Goal: Task Accomplishment & Management: Use online tool/utility

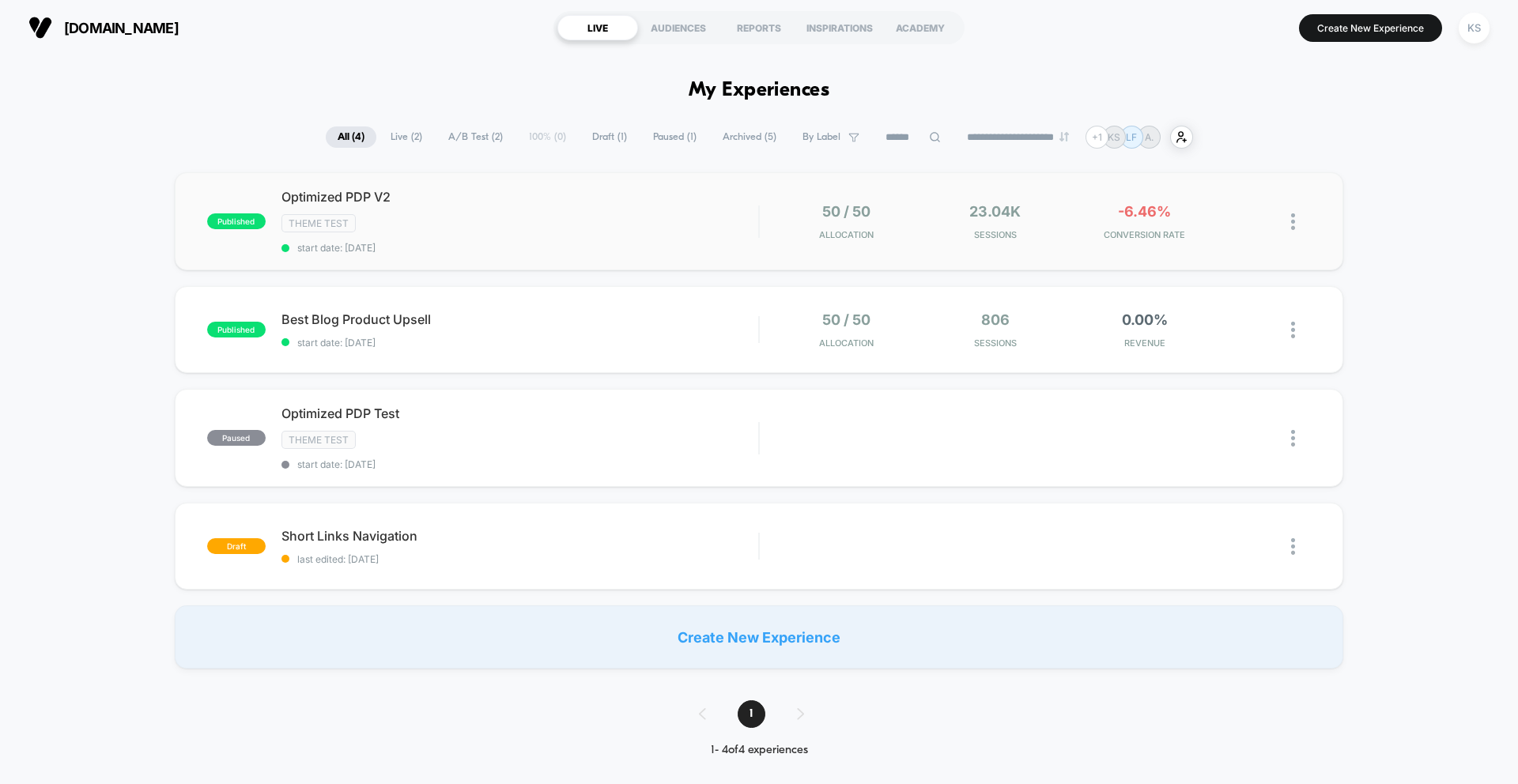
click at [488, 226] on div "Theme Test" at bounding box center [520, 223] width 476 height 18
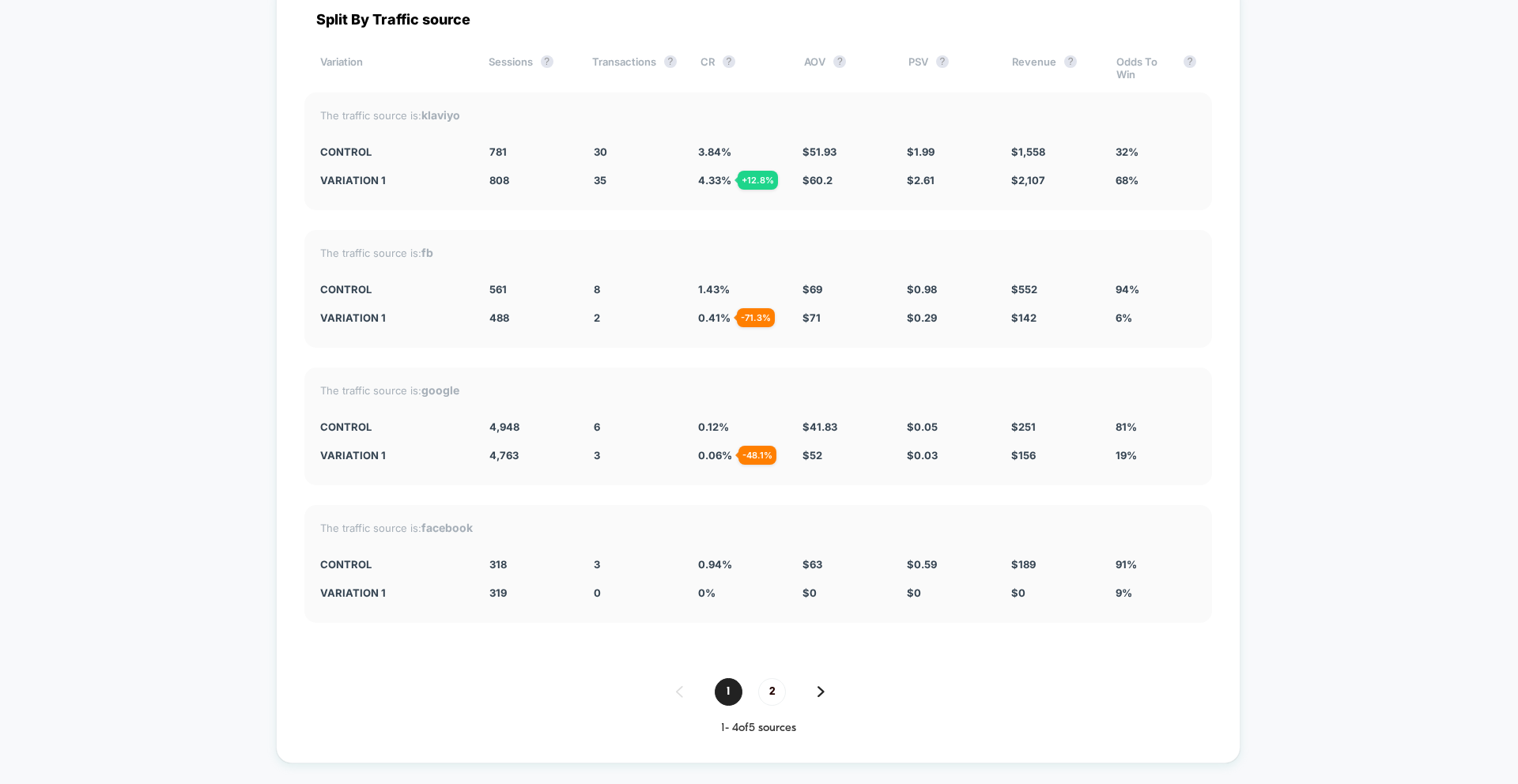
scroll to position [6190, 0]
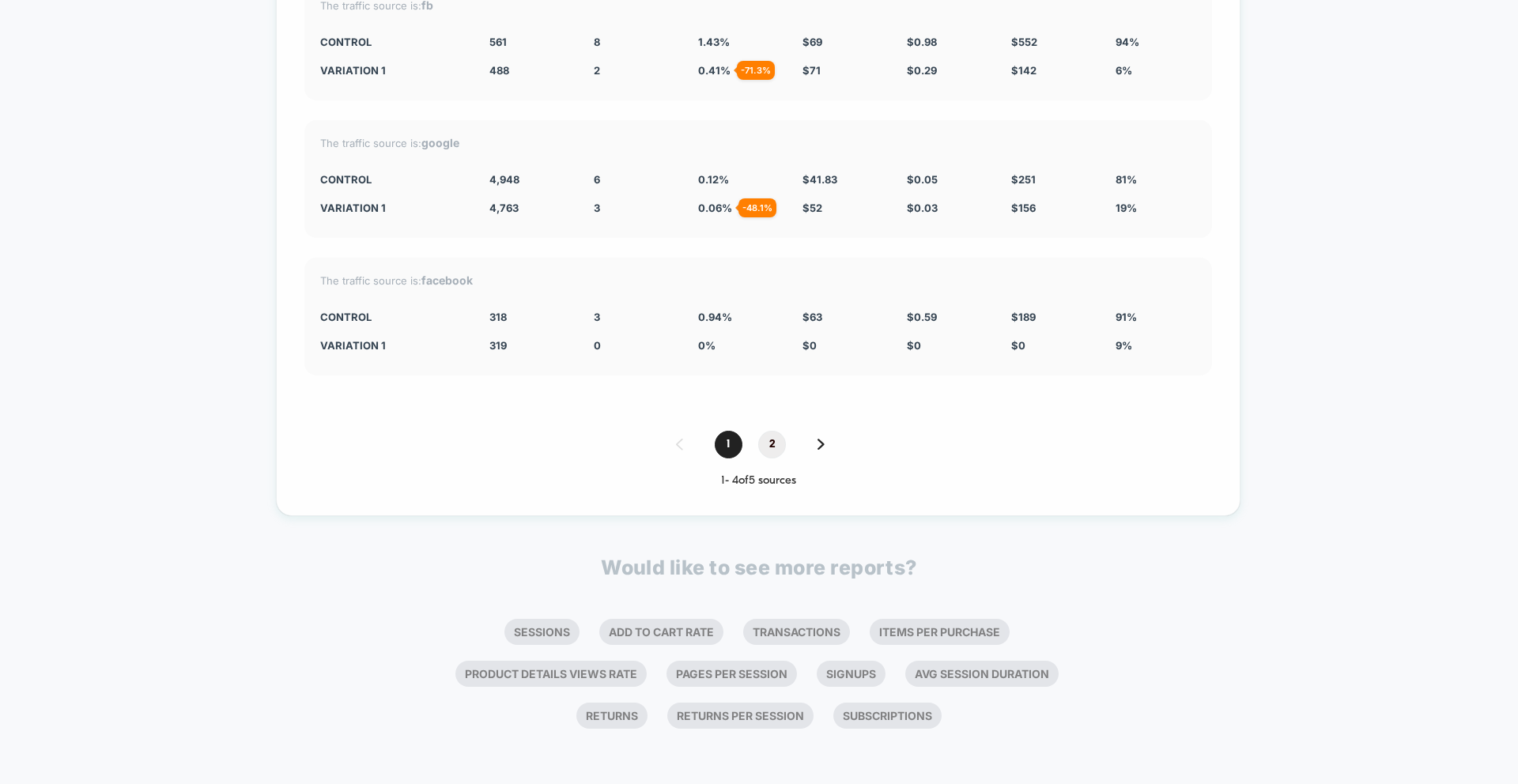
click at [773, 438] on span "2" at bounding box center [772, 444] width 28 height 28
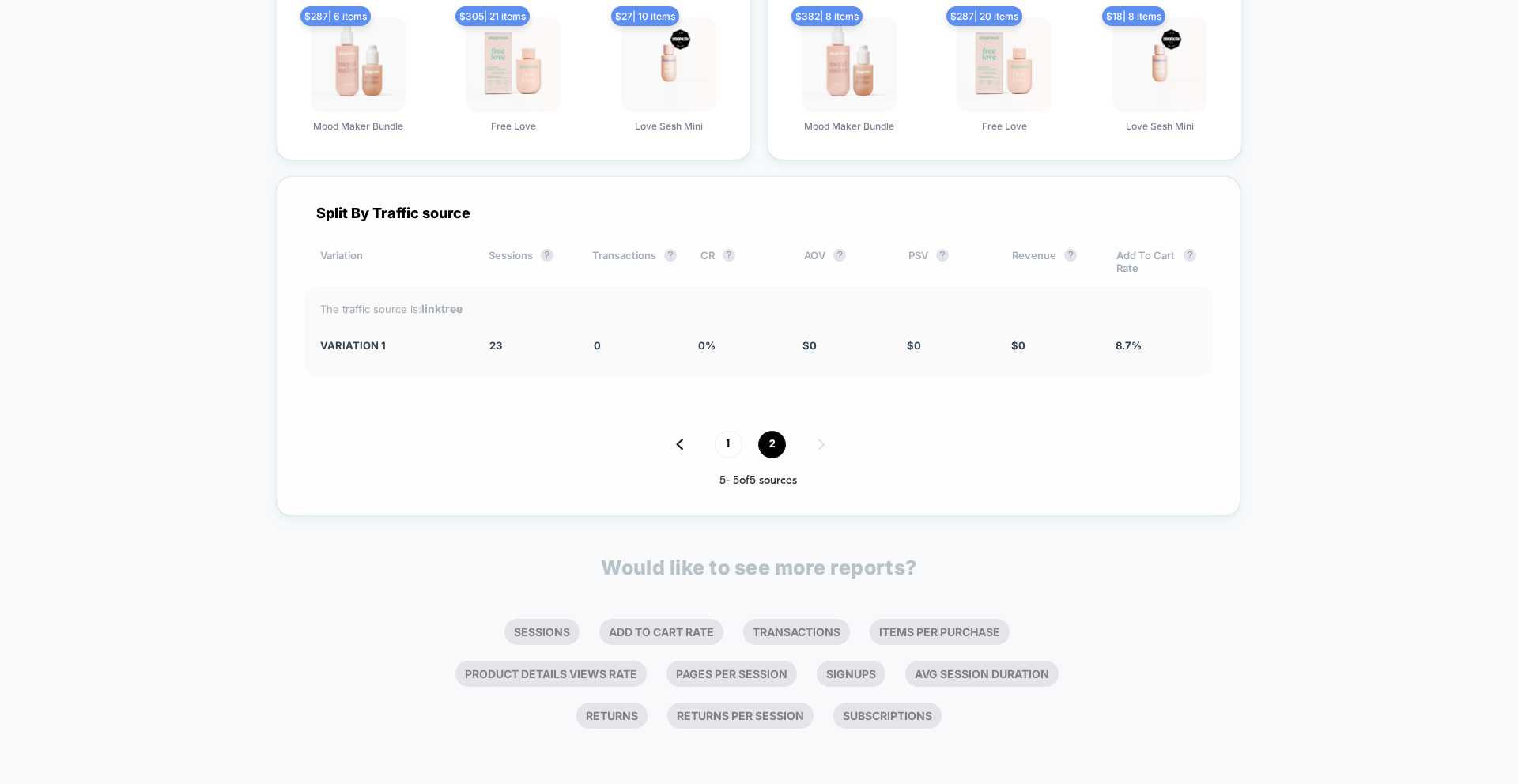
scroll to position [5749, 0]
click at [773, 438] on span "2" at bounding box center [772, 444] width 28 height 28
click at [732, 444] on span "1" at bounding box center [728, 444] width 28 height 28
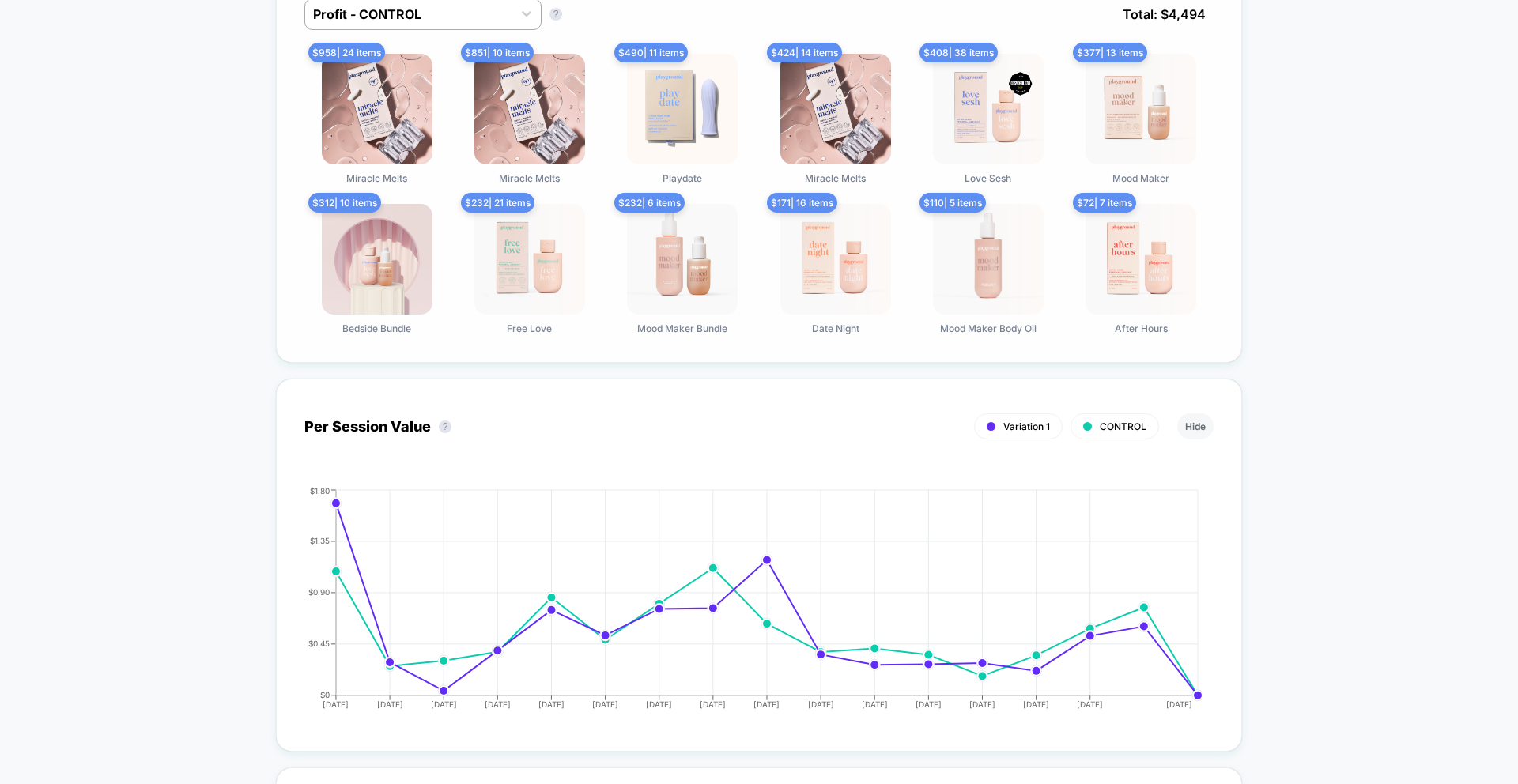
scroll to position [0, 0]
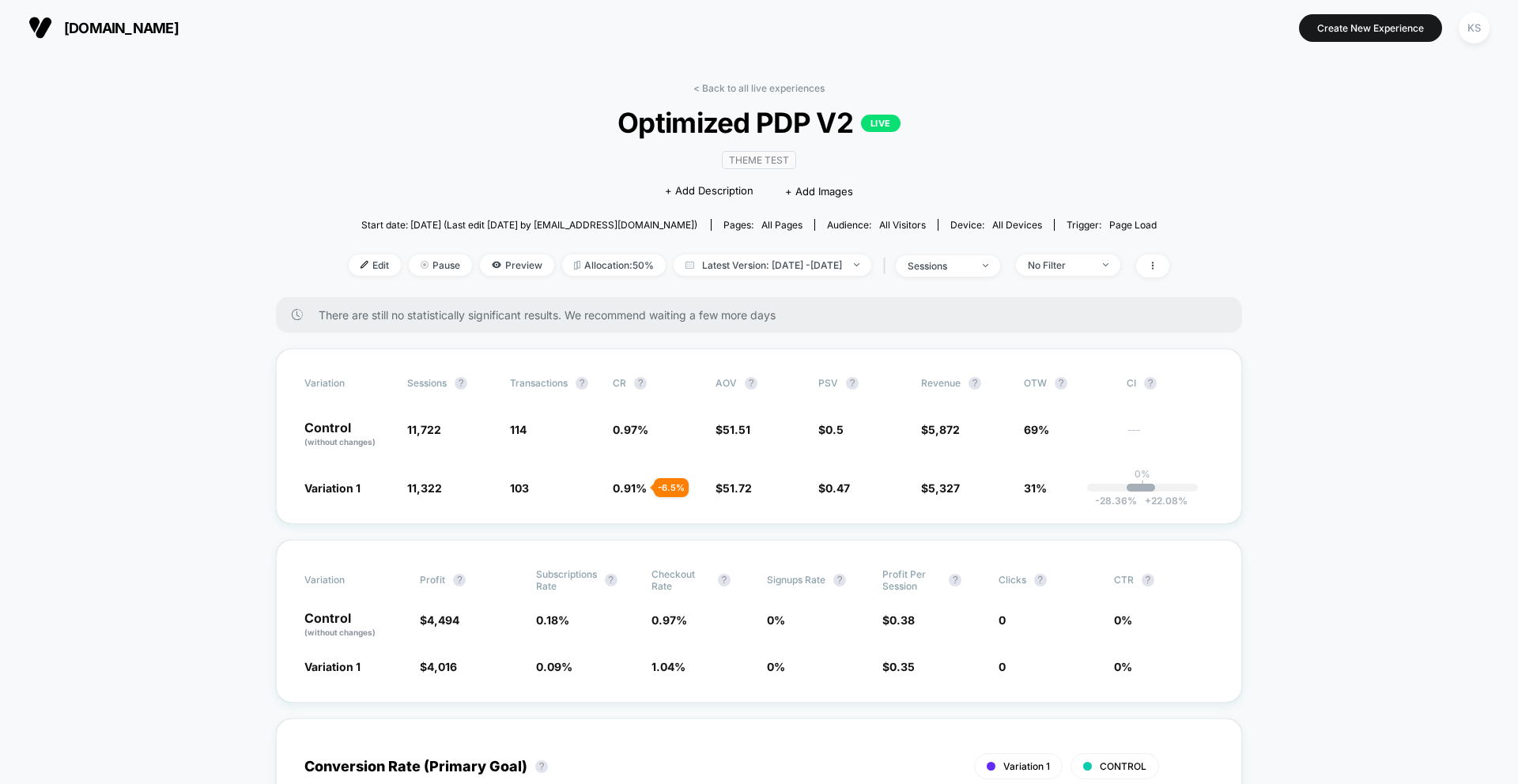
click at [966, 160] on div "Theme Test Click to edit experience details + Add Description + Add Images" at bounding box center [759, 174] width 493 height 72
click at [427, 267] on span "Pause" at bounding box center [440, 265] width 63 height 22
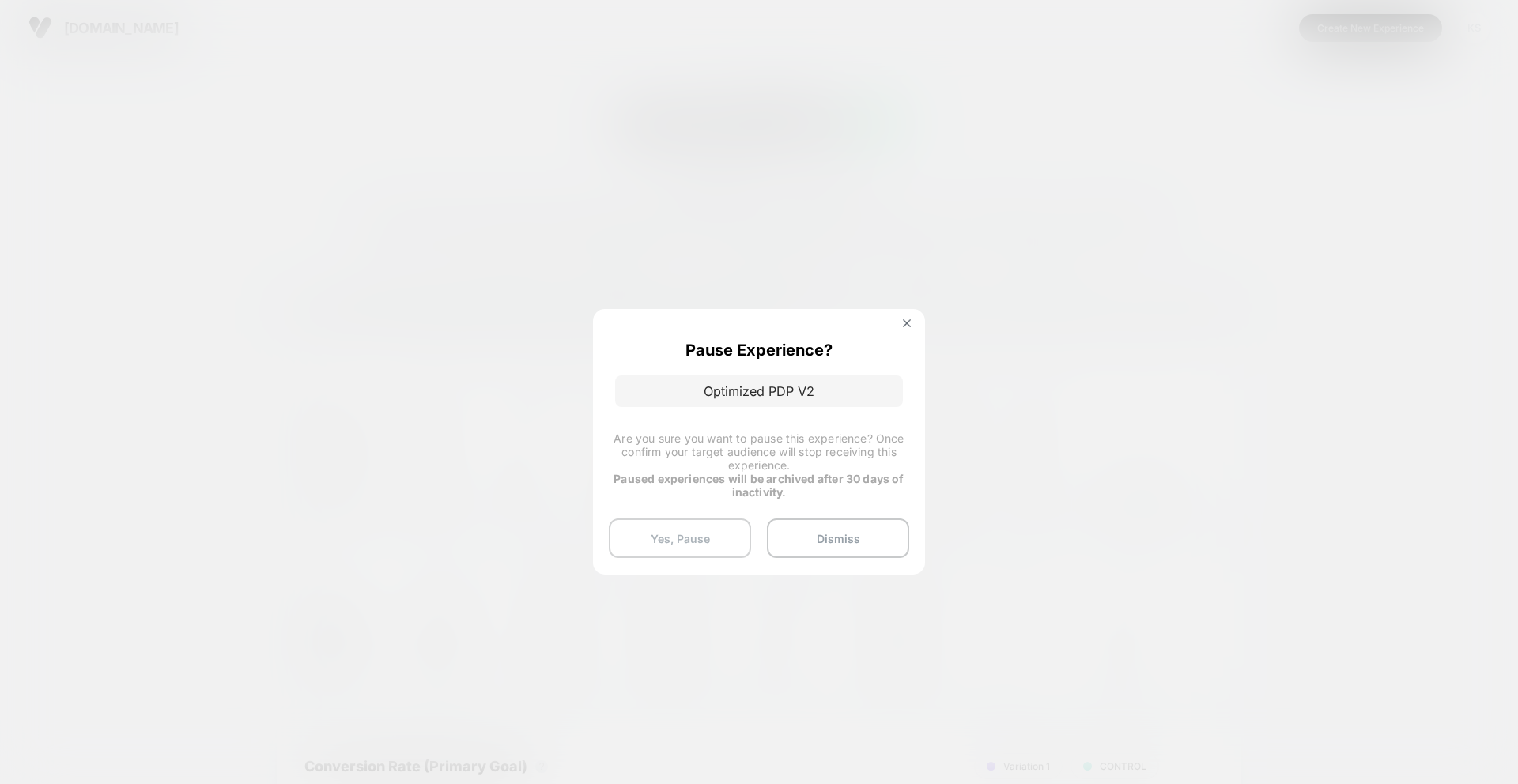
click at [681, 533] on button "Yes, Pause" at bounding box center [679, 538] width 142 height 40
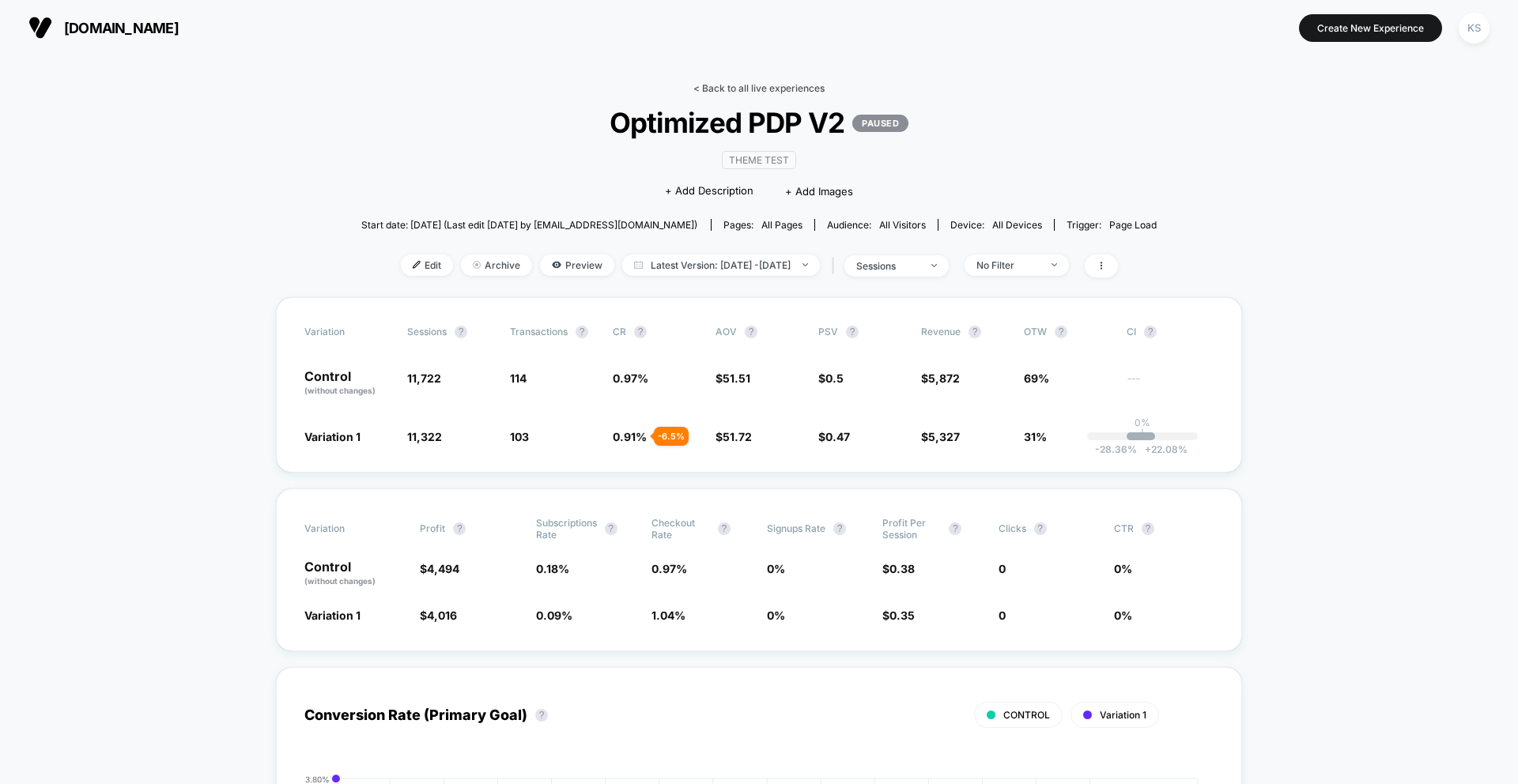
click at [772, 86] on link "< Back to all live experiences" at bounding box center [759, 88] width 131 height 12
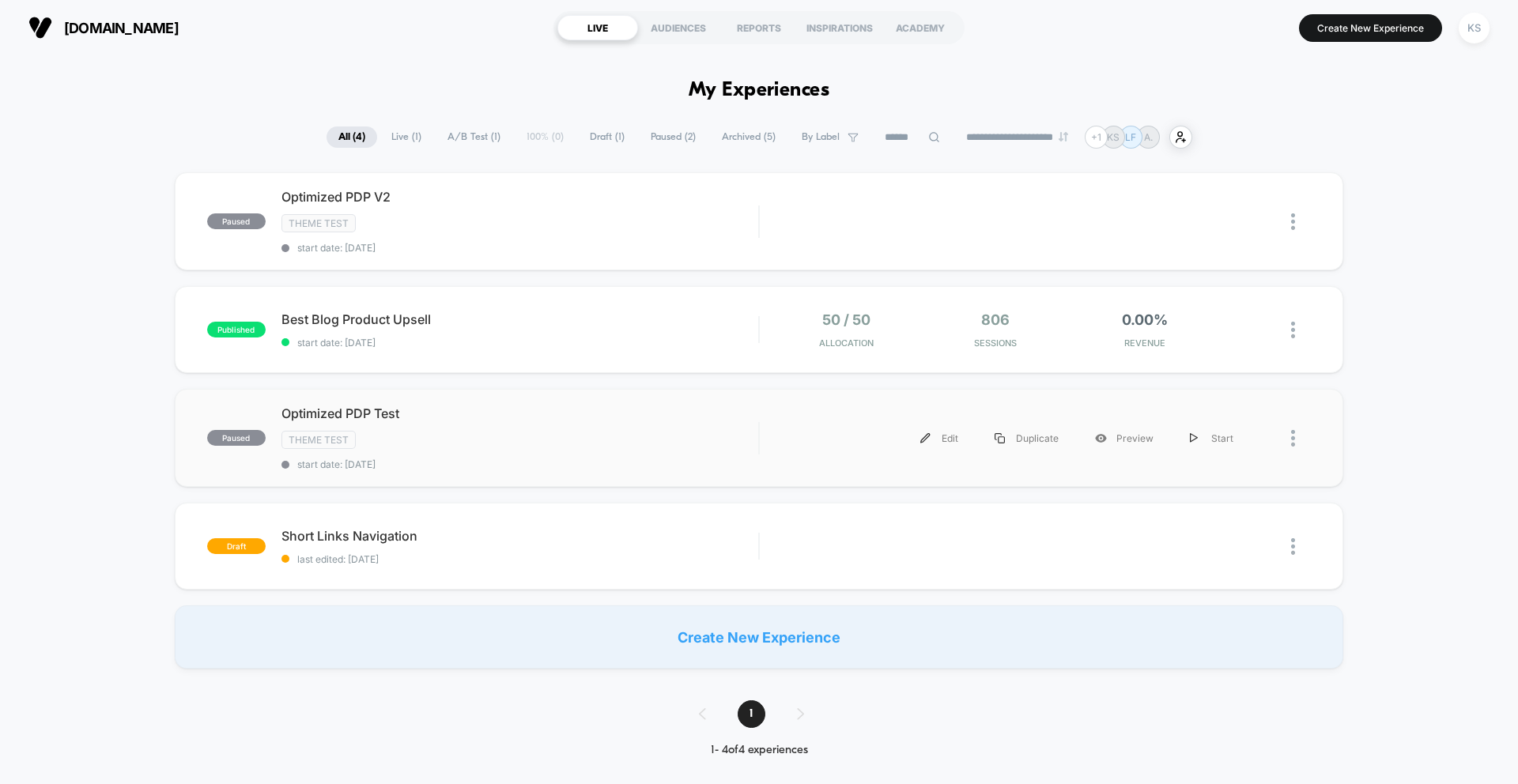
click at [1296, 440] on div at bounding box center [1301, 437] width 20 height 35
click at [1208, 531] on div "Archive" at bounding box center [1212, 530] width 142 height 35
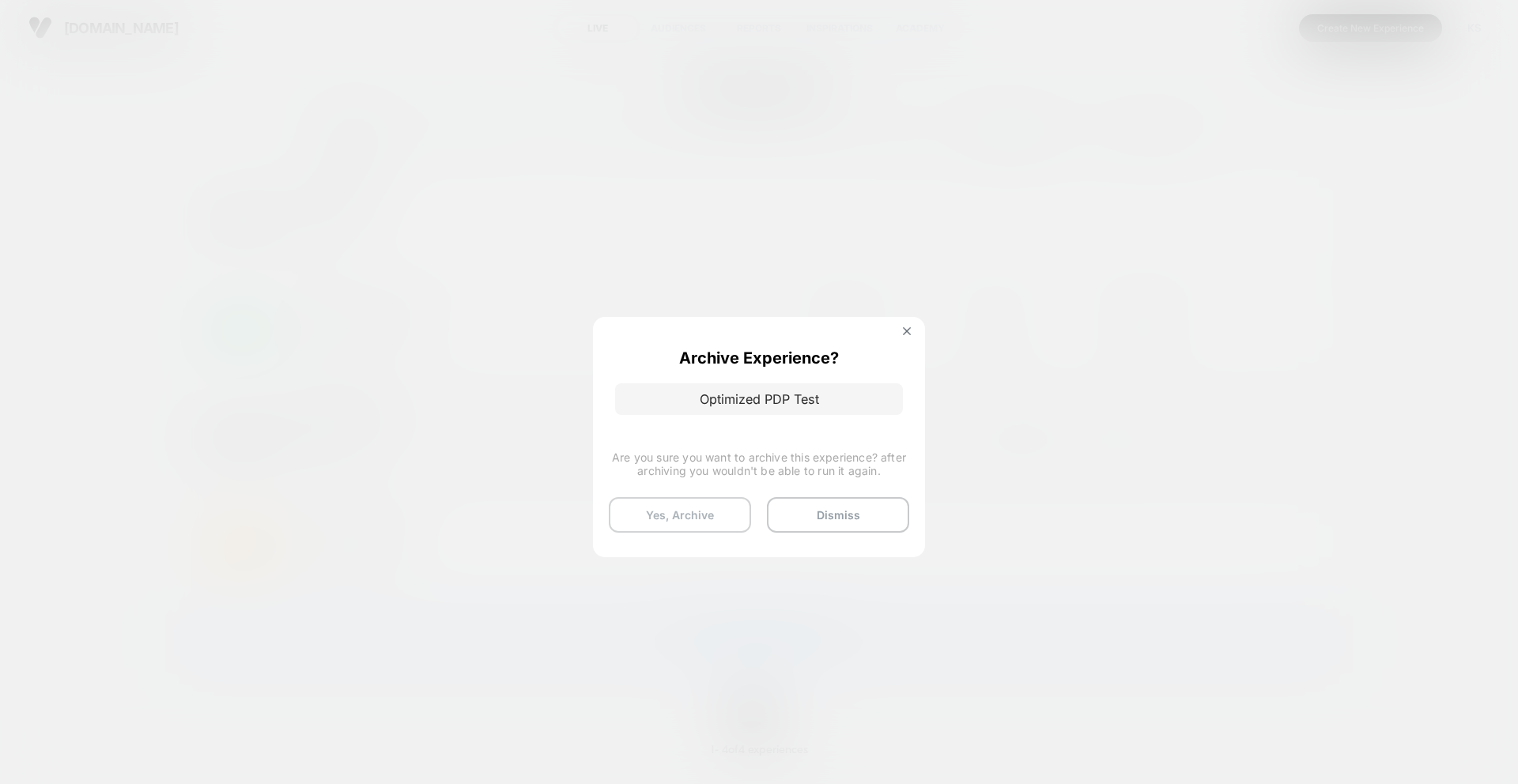
click at [719, 509] on button "Yes, Archive" at bounding box center [679, 514] width 142 height 35
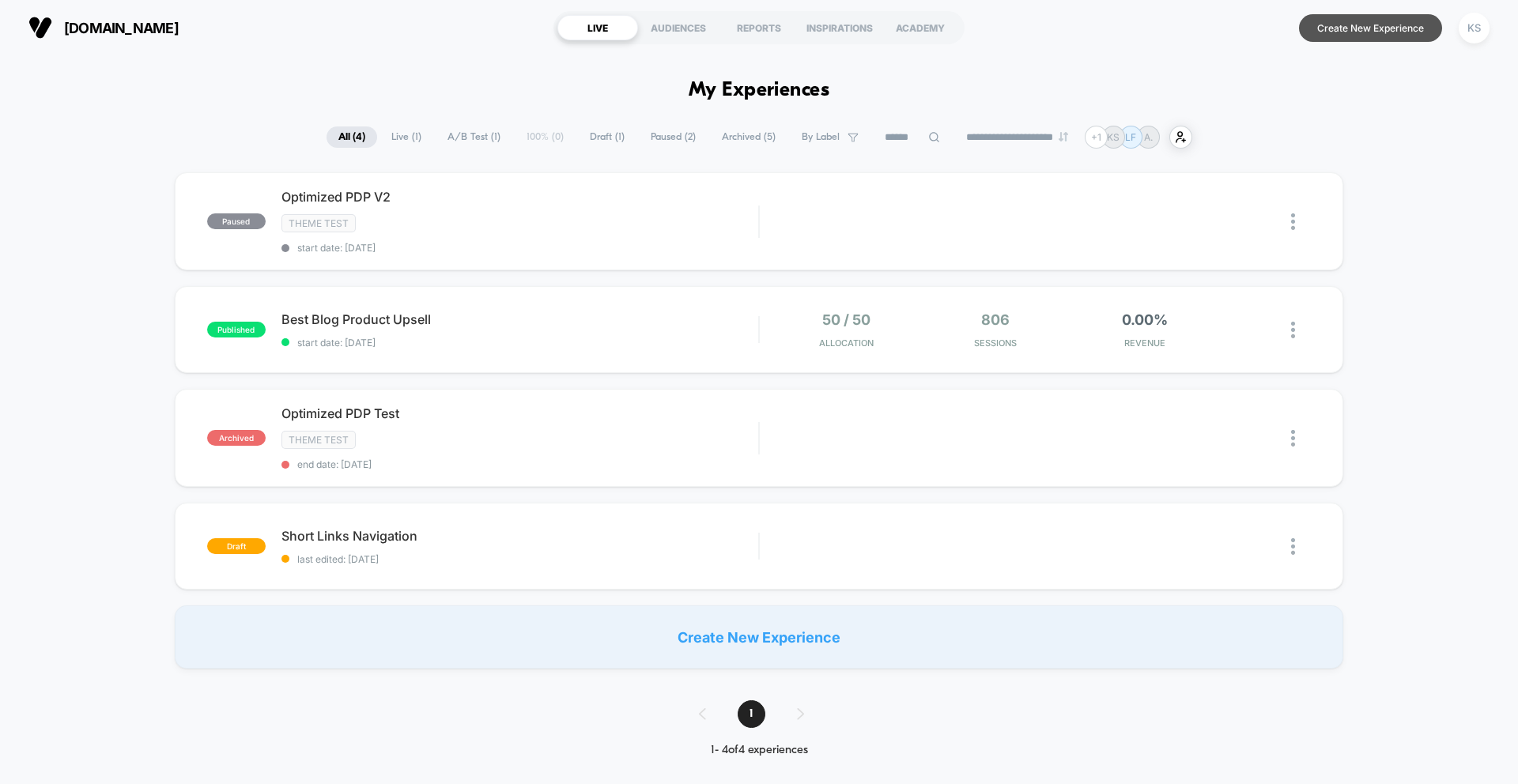
click at [1369, 32] on button "Create New Experience" at bounding box center [1370, 28] width 143 height 28
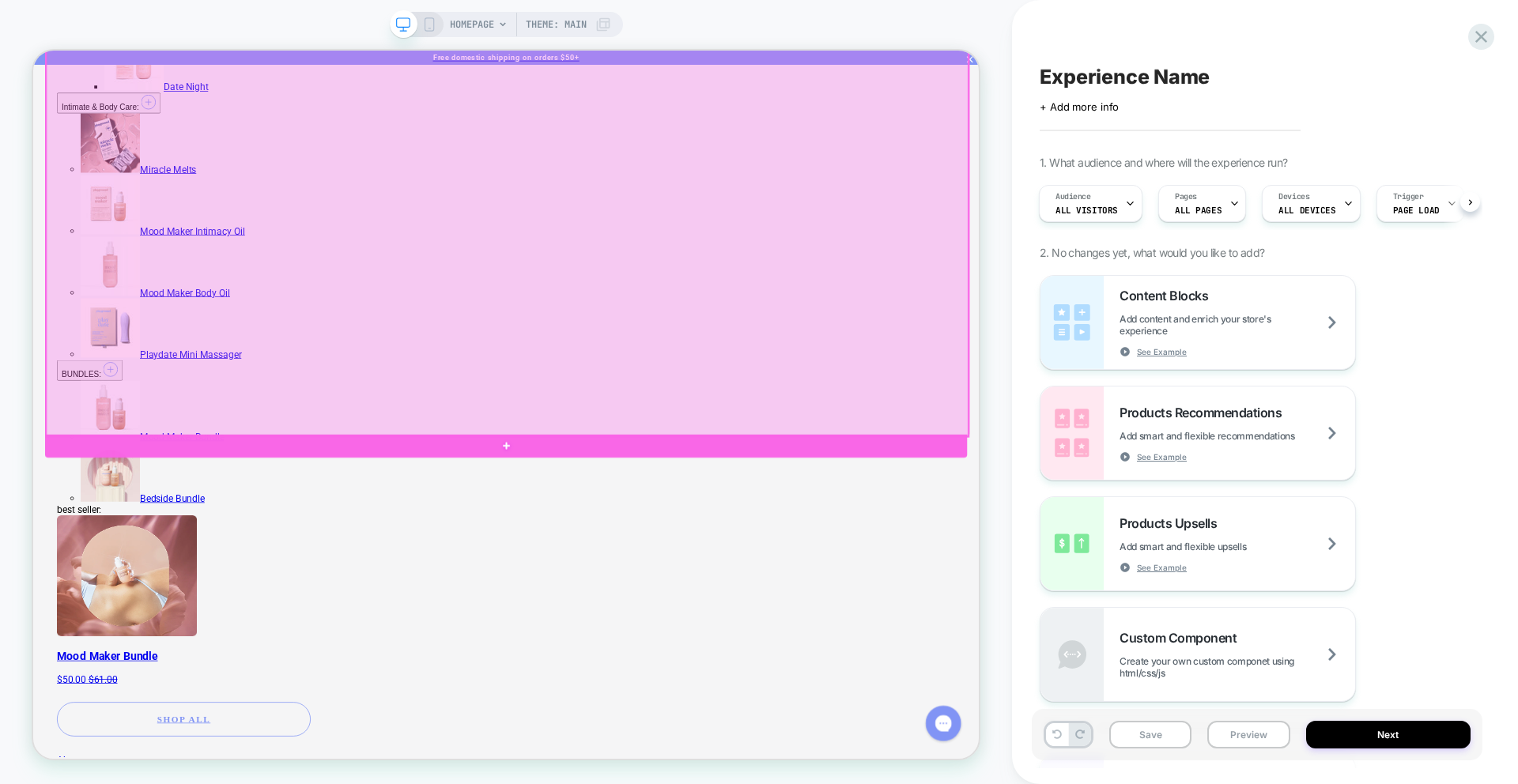
scroll to position [516, 0]
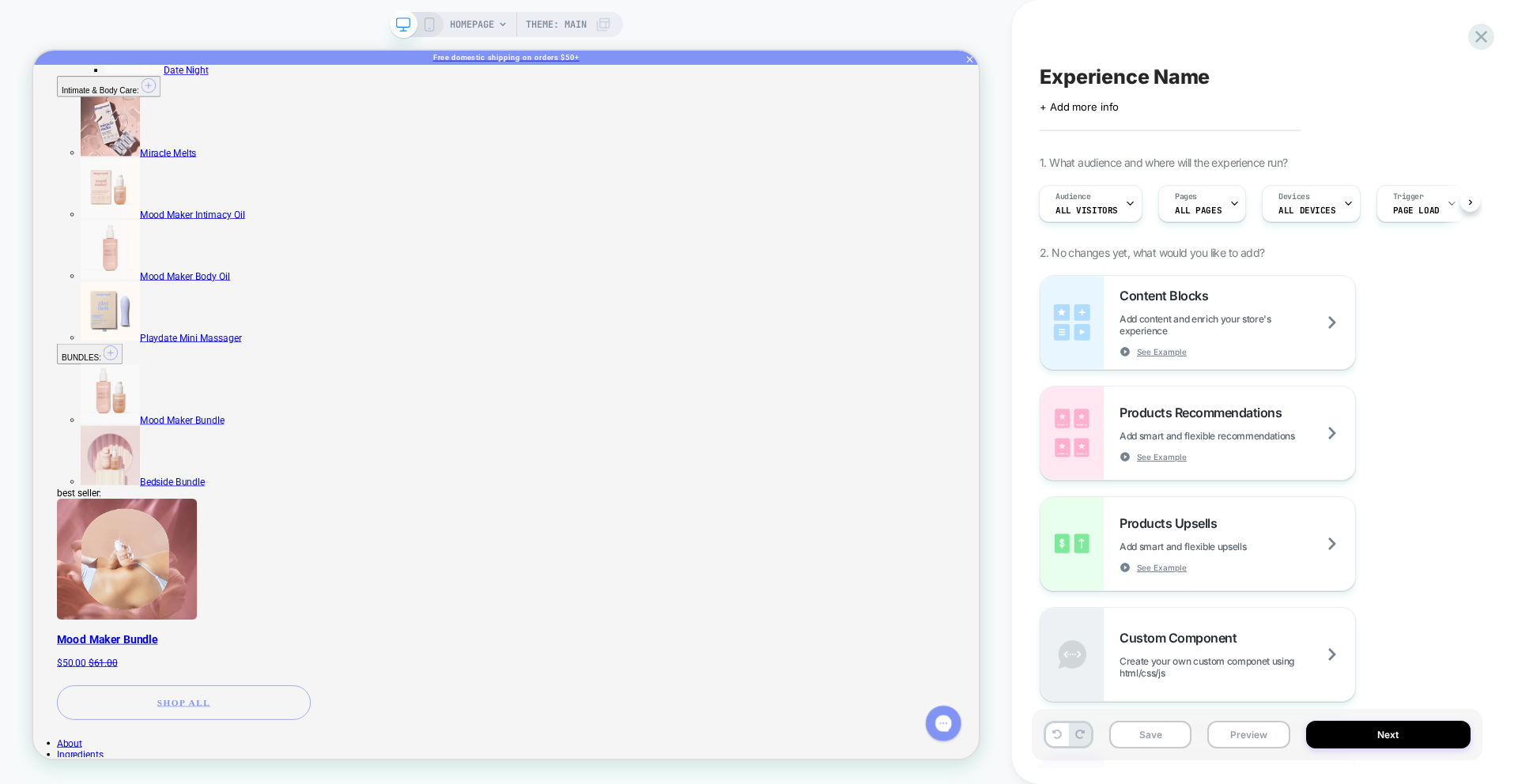
click at [501, 20] on icon at bounding box center [502, 24] width 9 height 9
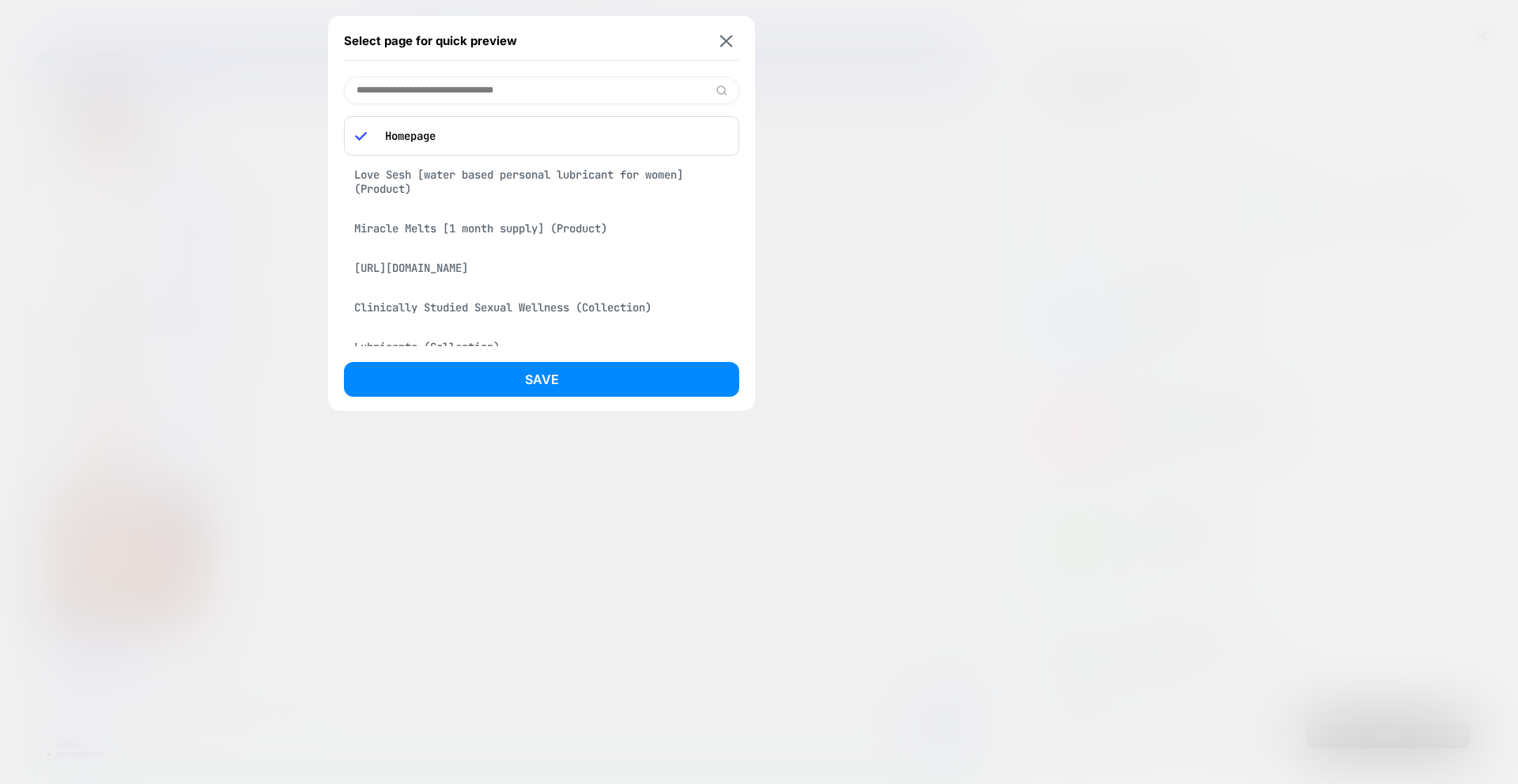
click at [503, 226] on div "Miracle Melts [1 month supply] (Product)" at bounding box center [541, 228] width 395 height 30
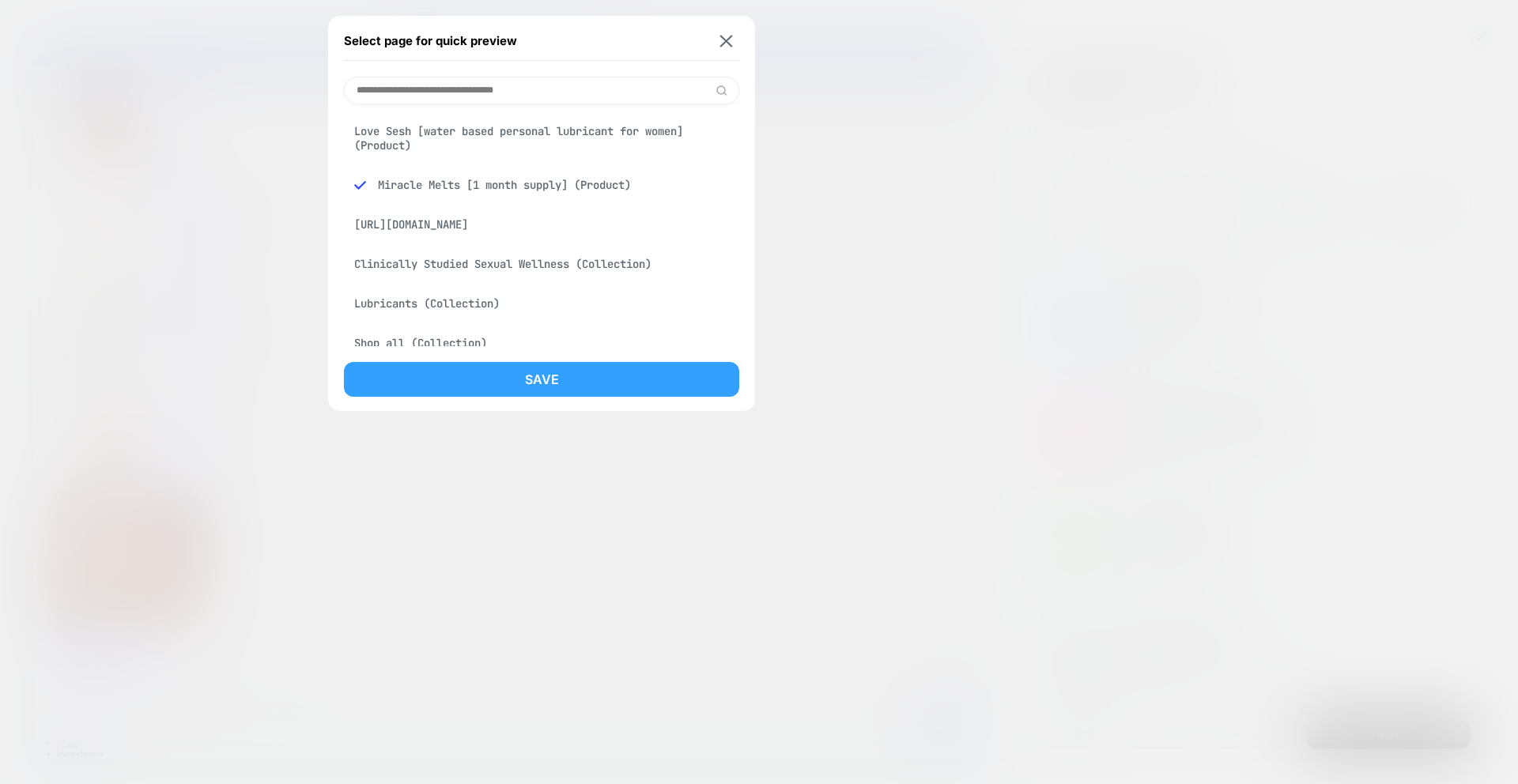
click at [518, 379] on button "Save" at bounding box center [541, 379] width 395 height 34
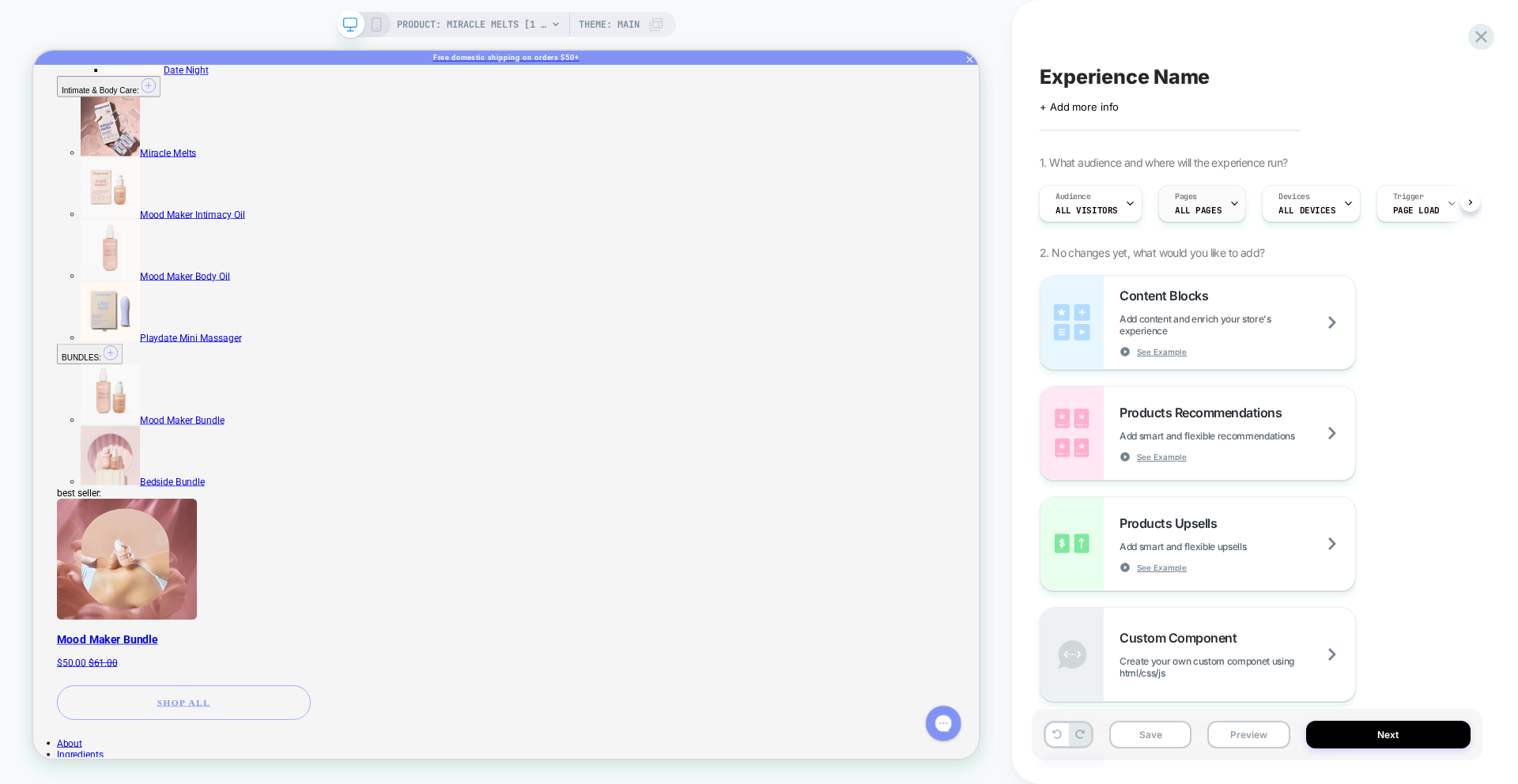
scroll to position [0, 2]
click at [1208, 214] on span "ALL PAGES" at bounding box center [1197, 210] width 47 height 11
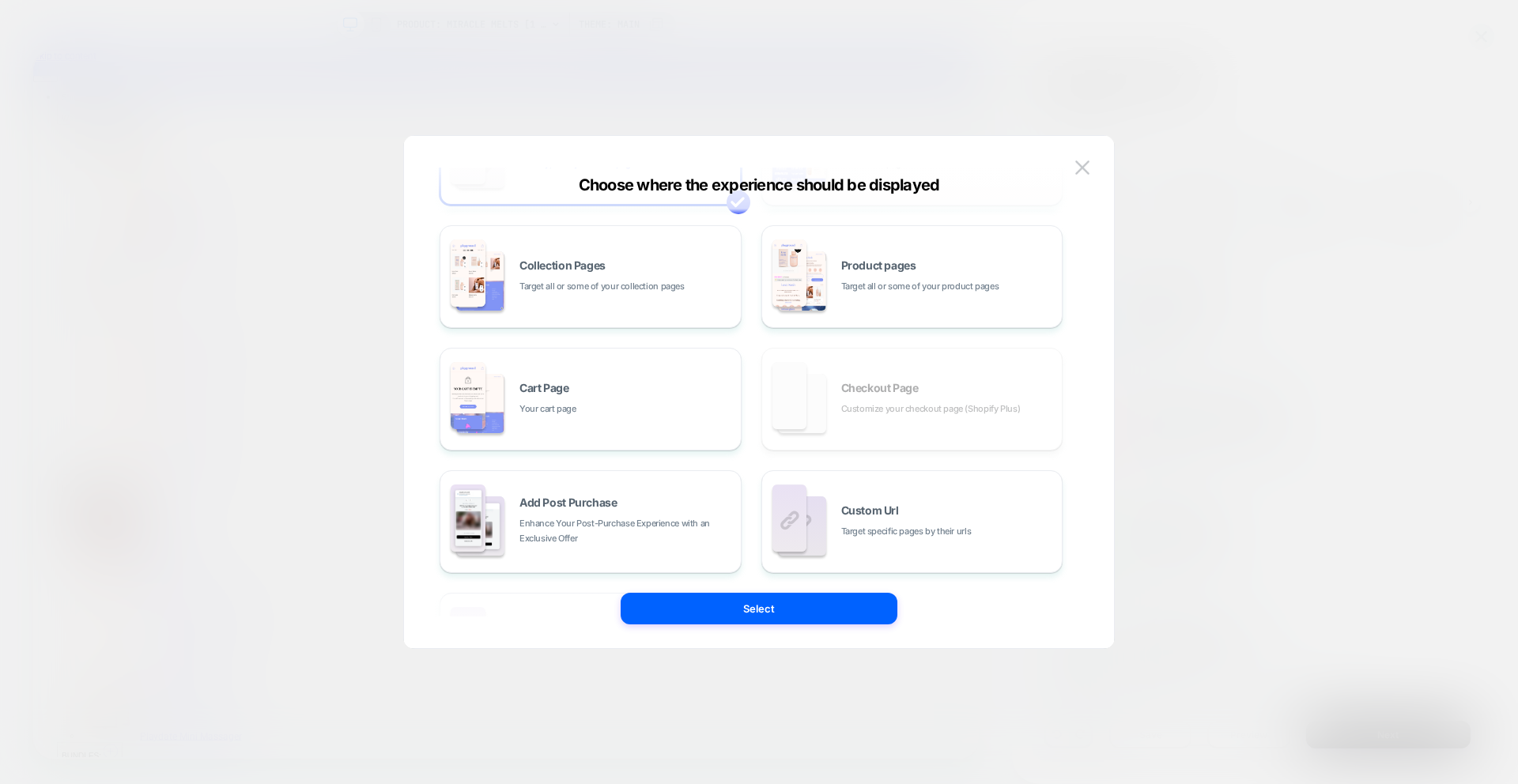
scroll to position [116, 0]
click at [890, 260] on span "Product pages" at bounding box center [879, 261] width 75 height 11
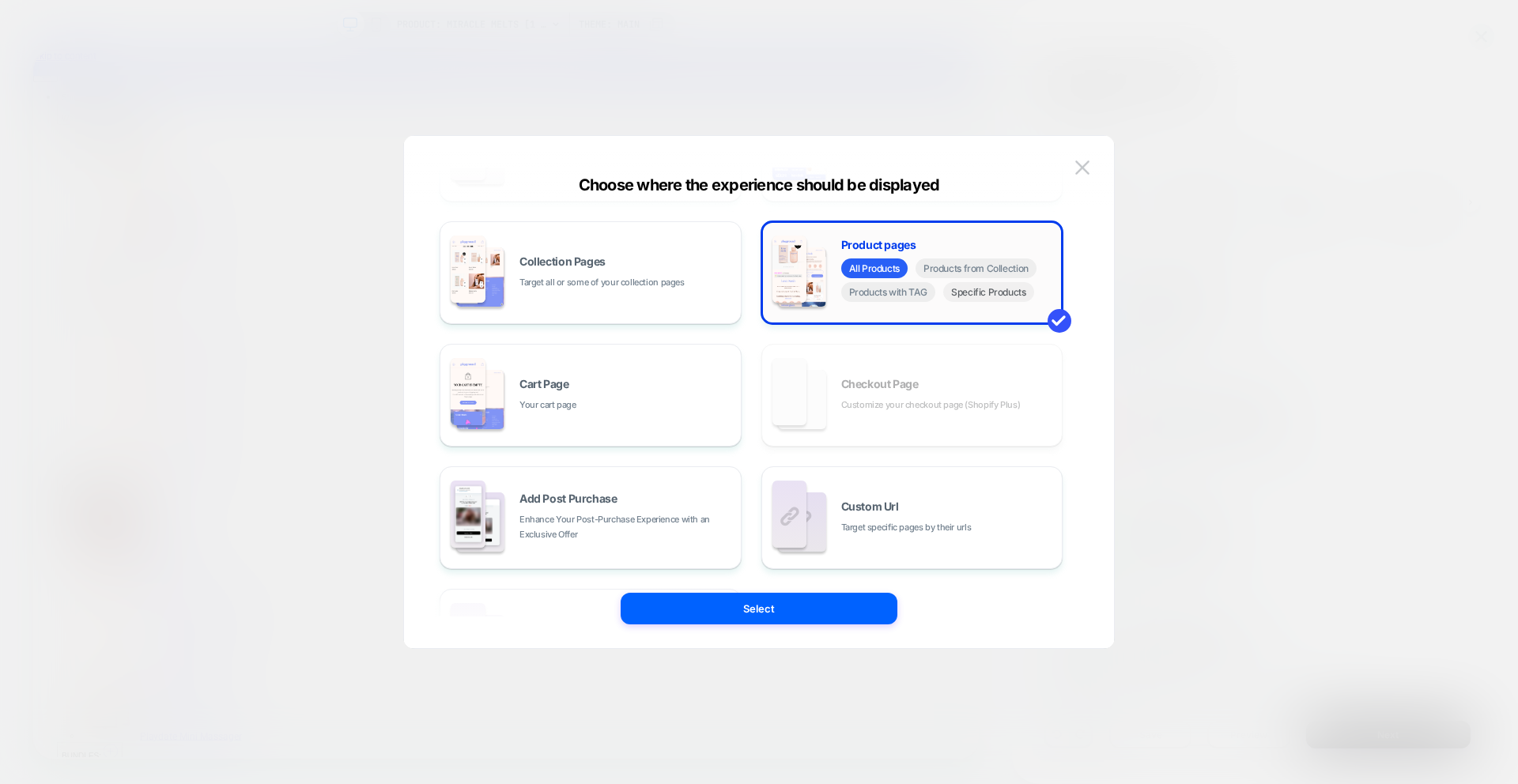
click at [960, 296] on span "Specific Products" at bounding box center [988, 292] width 91 height 20
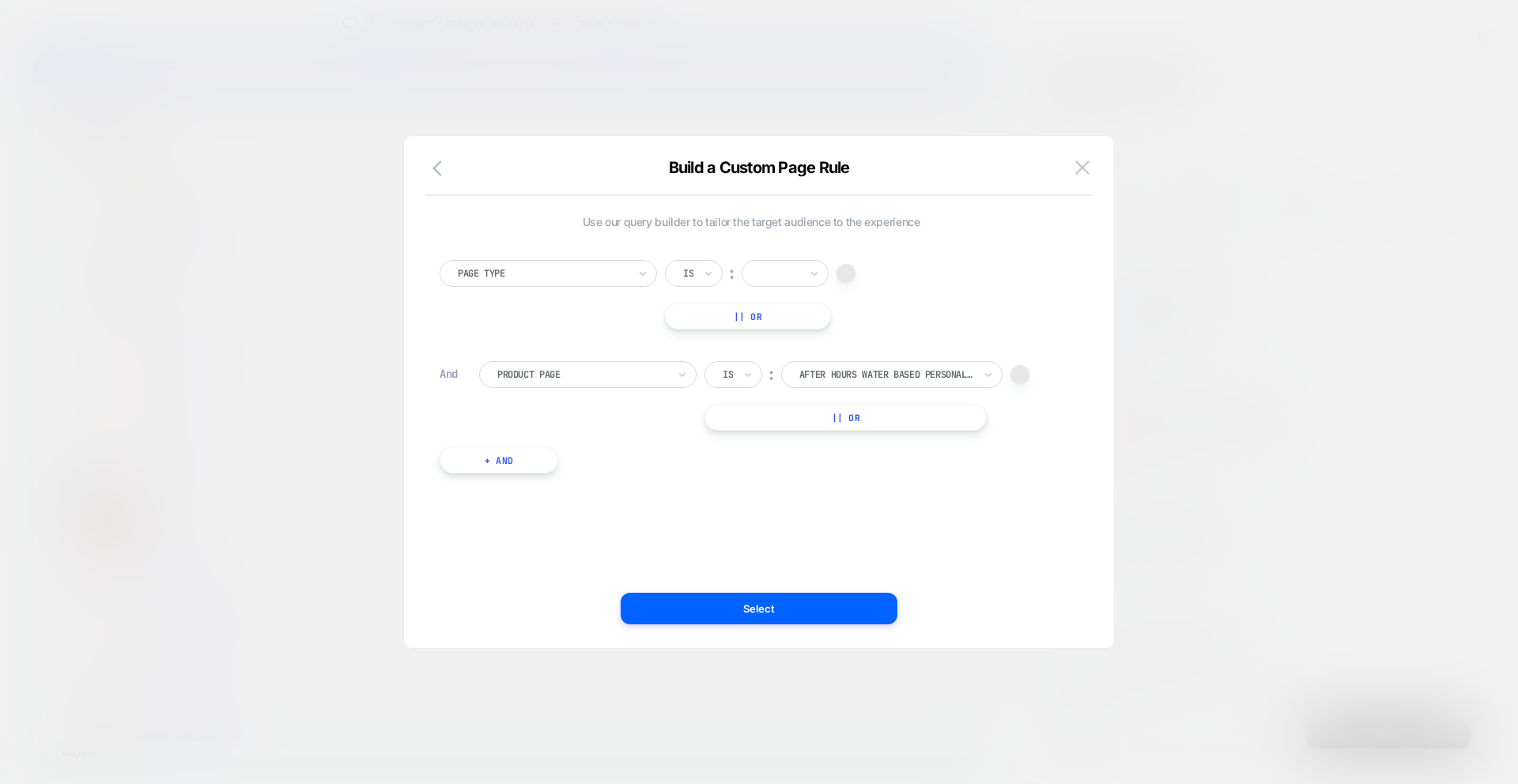
scroll to position [0, 0]
click at [875, 381] on div "after hours water based personal lubricant for women" at bounding box center [885, 374] width 177 height 17
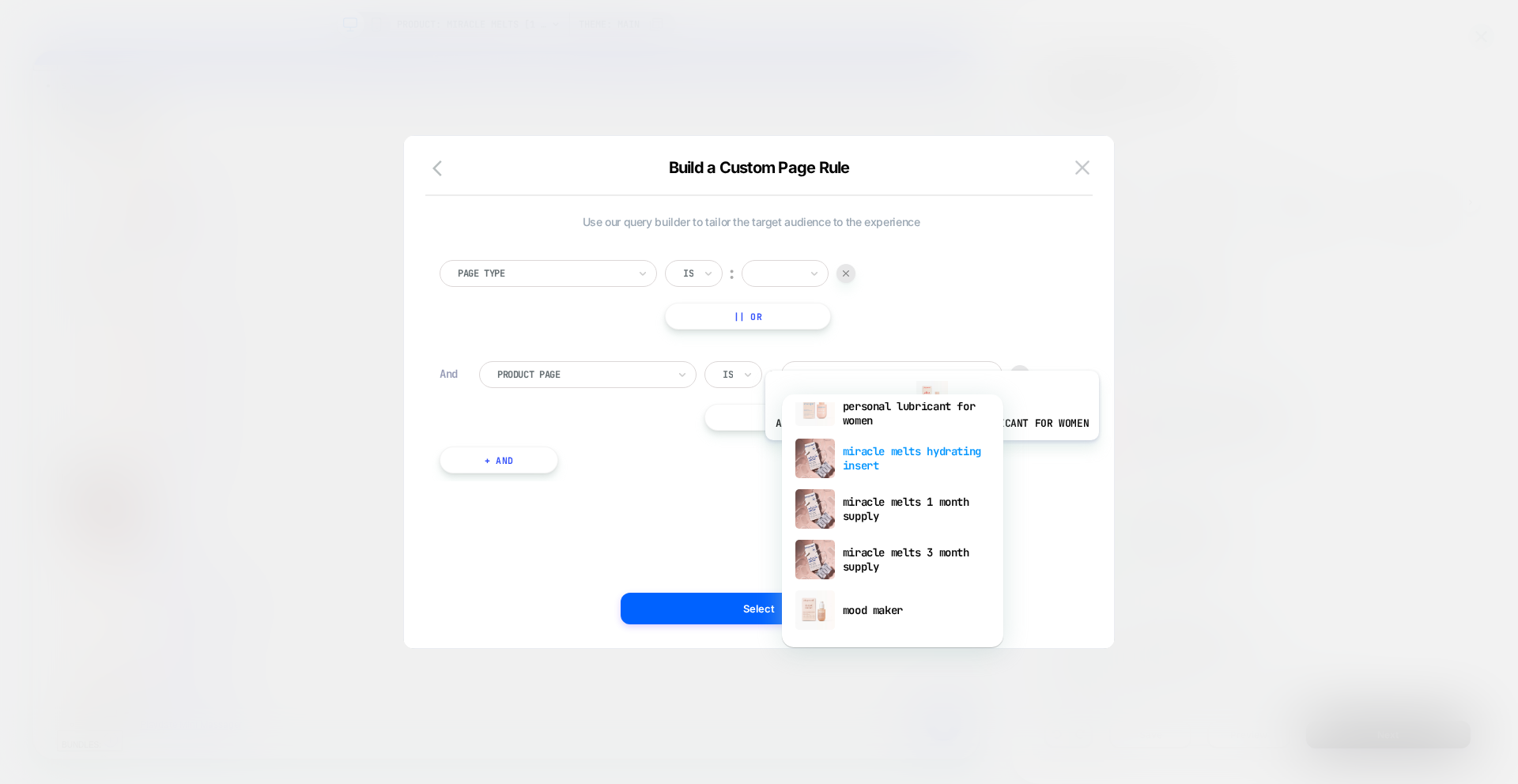
click at [928, 452] on div "miracle melts hydrating insert" at bounding box center [892, 458] width 205 height 51
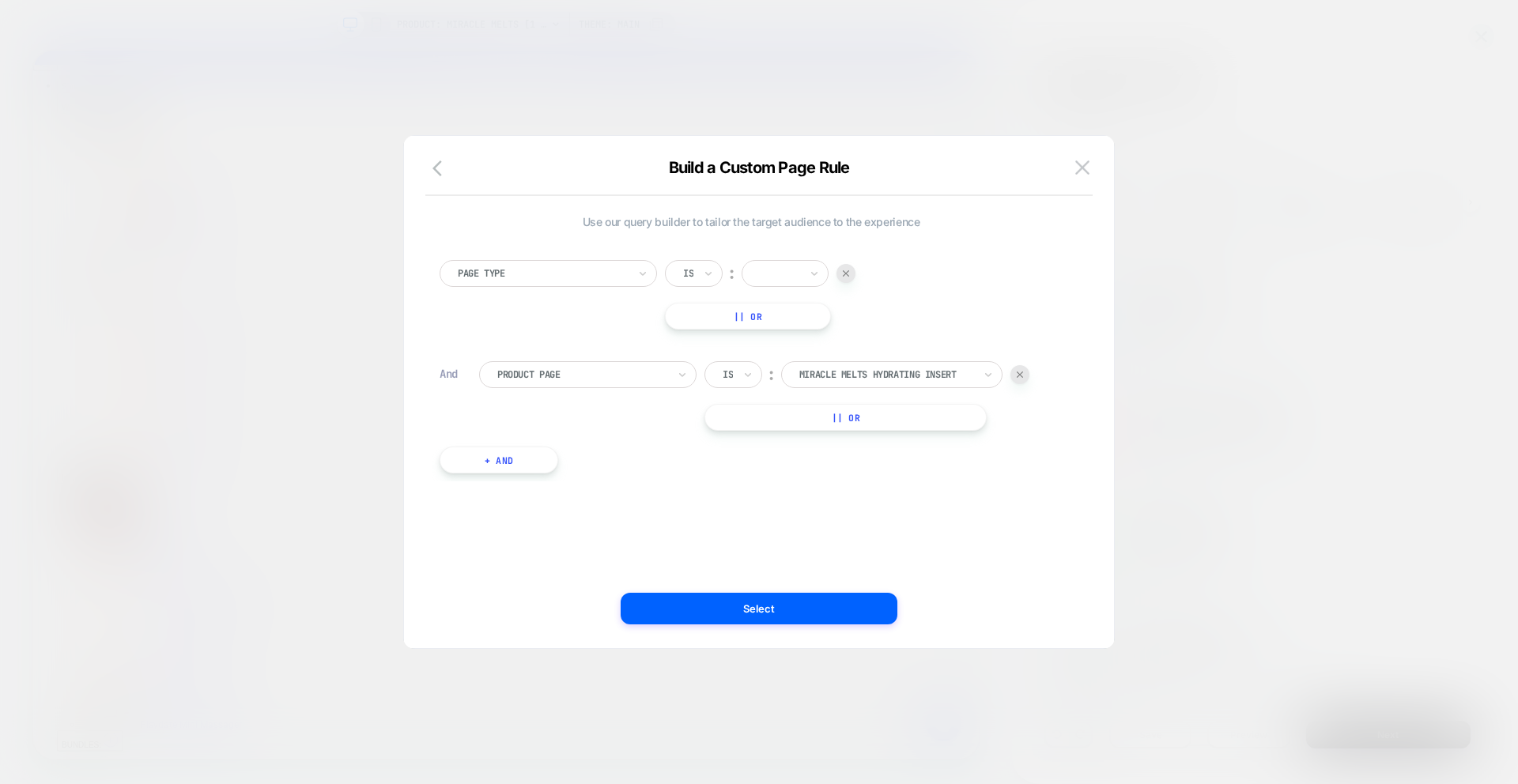
click at [750, 594] on button "Select" at bounding box center [759, 608] width 277 height 32
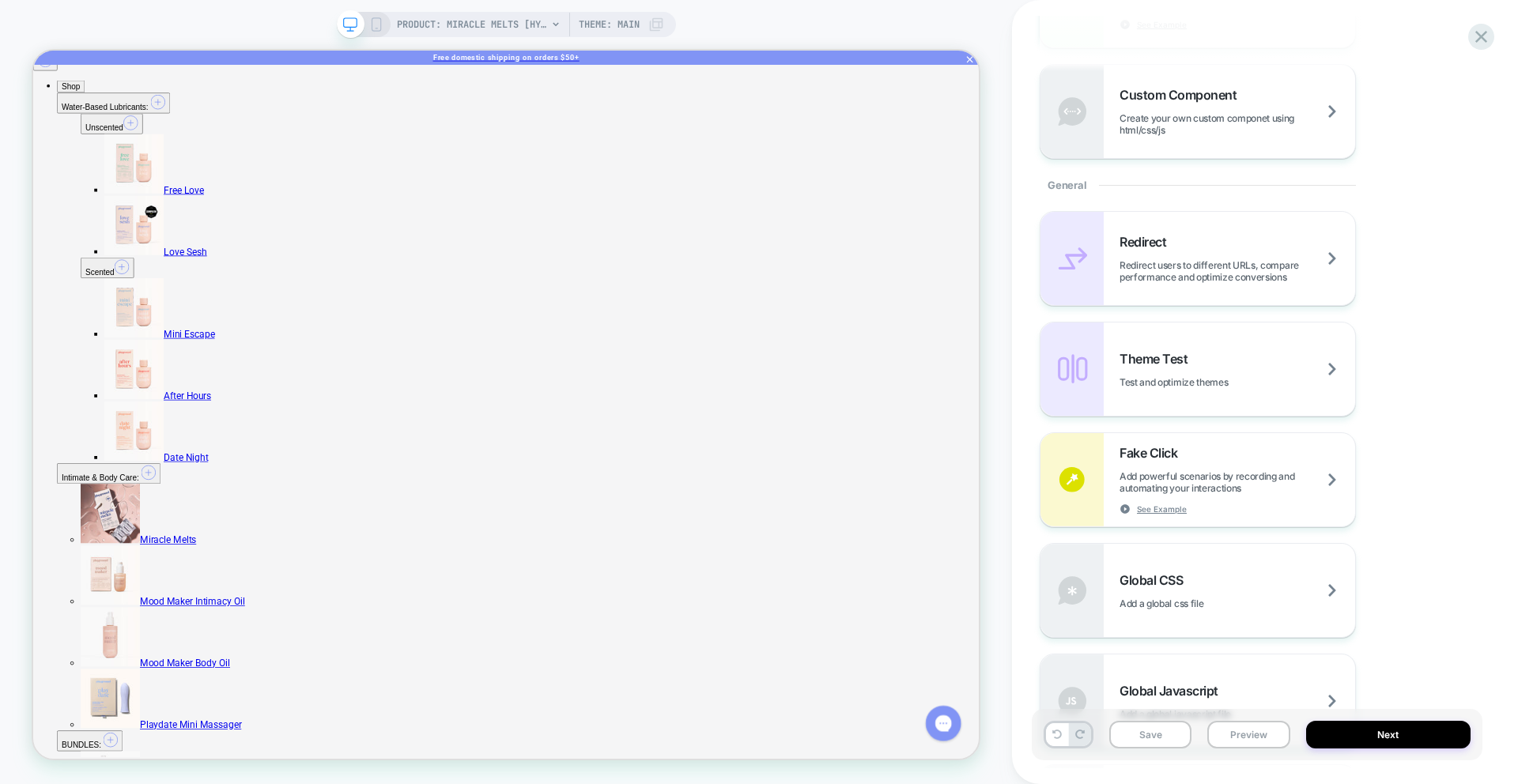
scroll to position [545, 0]
click at [1318, 114] on span "Create your own custom componet using html/css/js" at bounding box center [1237, 121] width 236 height 23
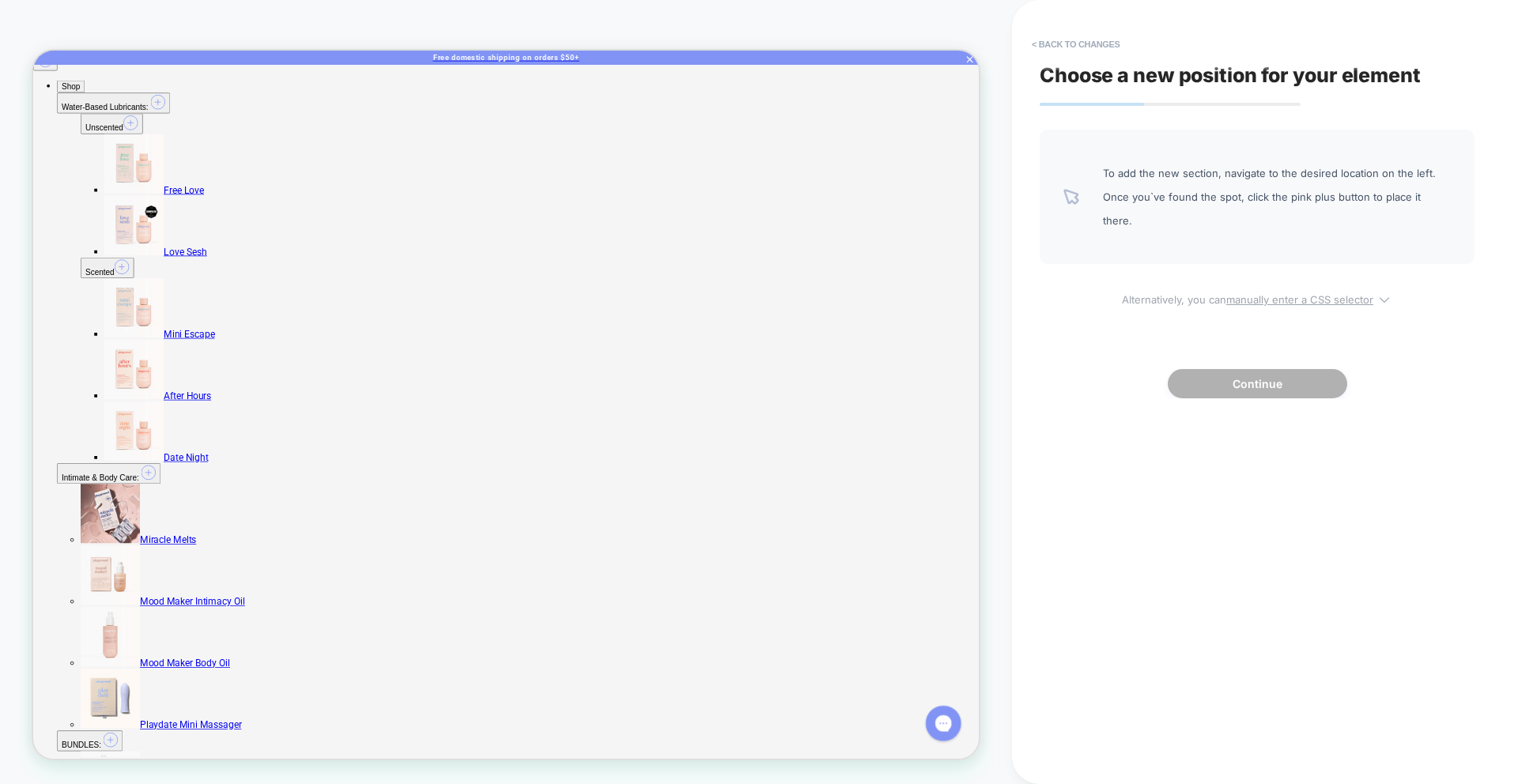
click at [1318, 293] on u "manually enter a CSS selector" at bounding box center [1300, 299] width 147 height 13
select select "*******"
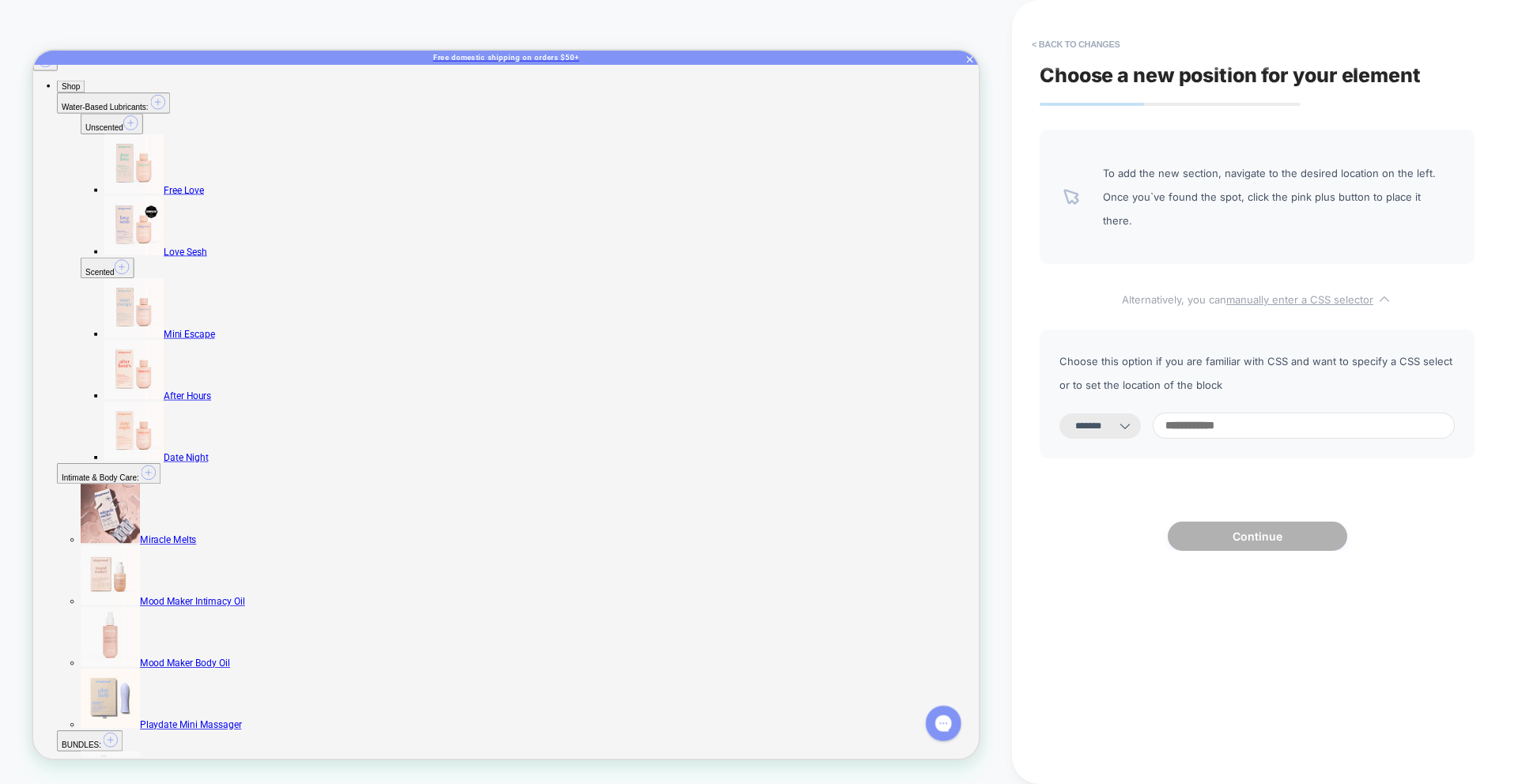
click at [1318, 293] on u "manually enter a CSS selector" at bounding box center [1300, 299] width 147 height 13
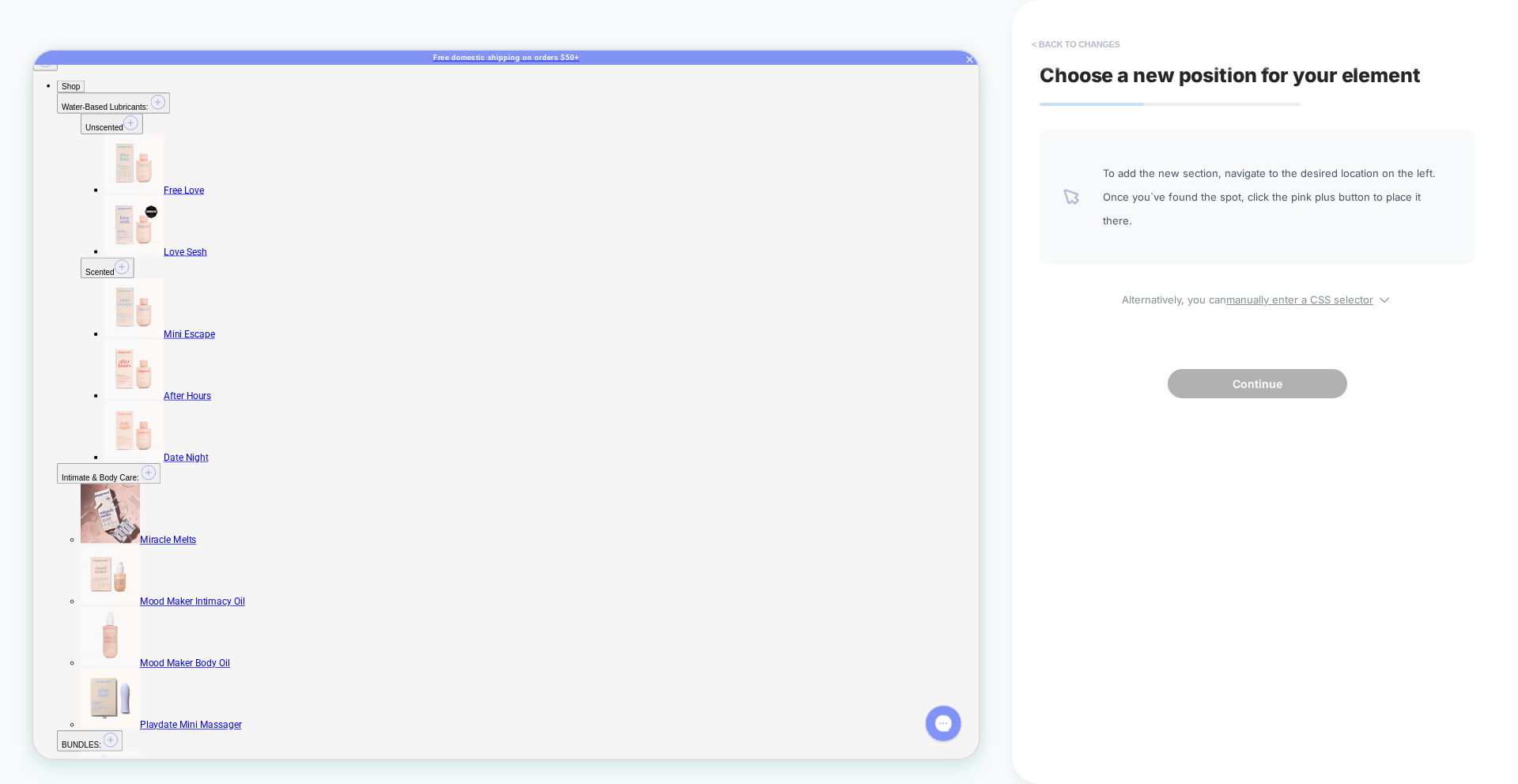
click at [1072, 50] on button "< Back to changes" at bounding box center [1075, 44] width 104 height 25
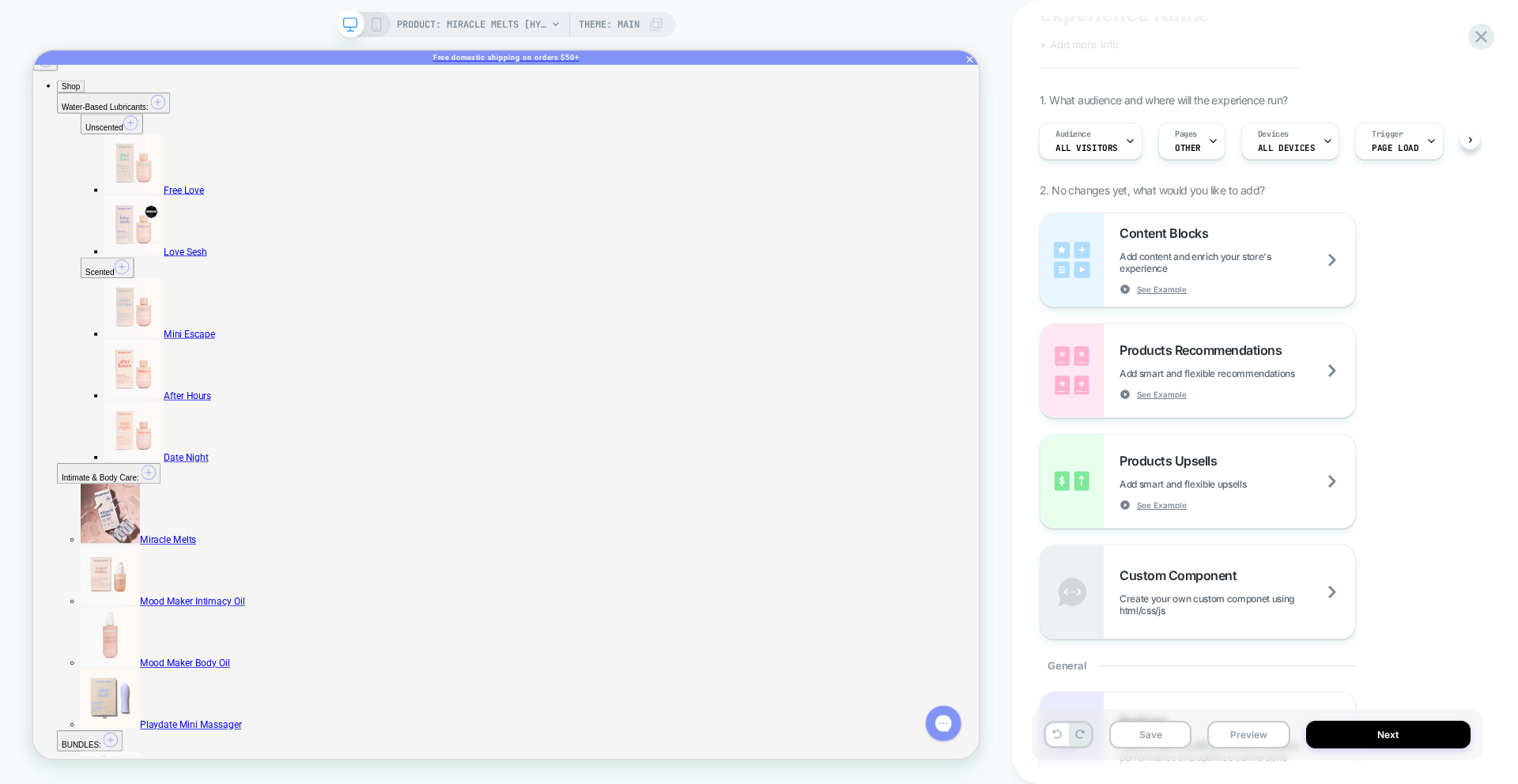
scroll to position [0, 0]
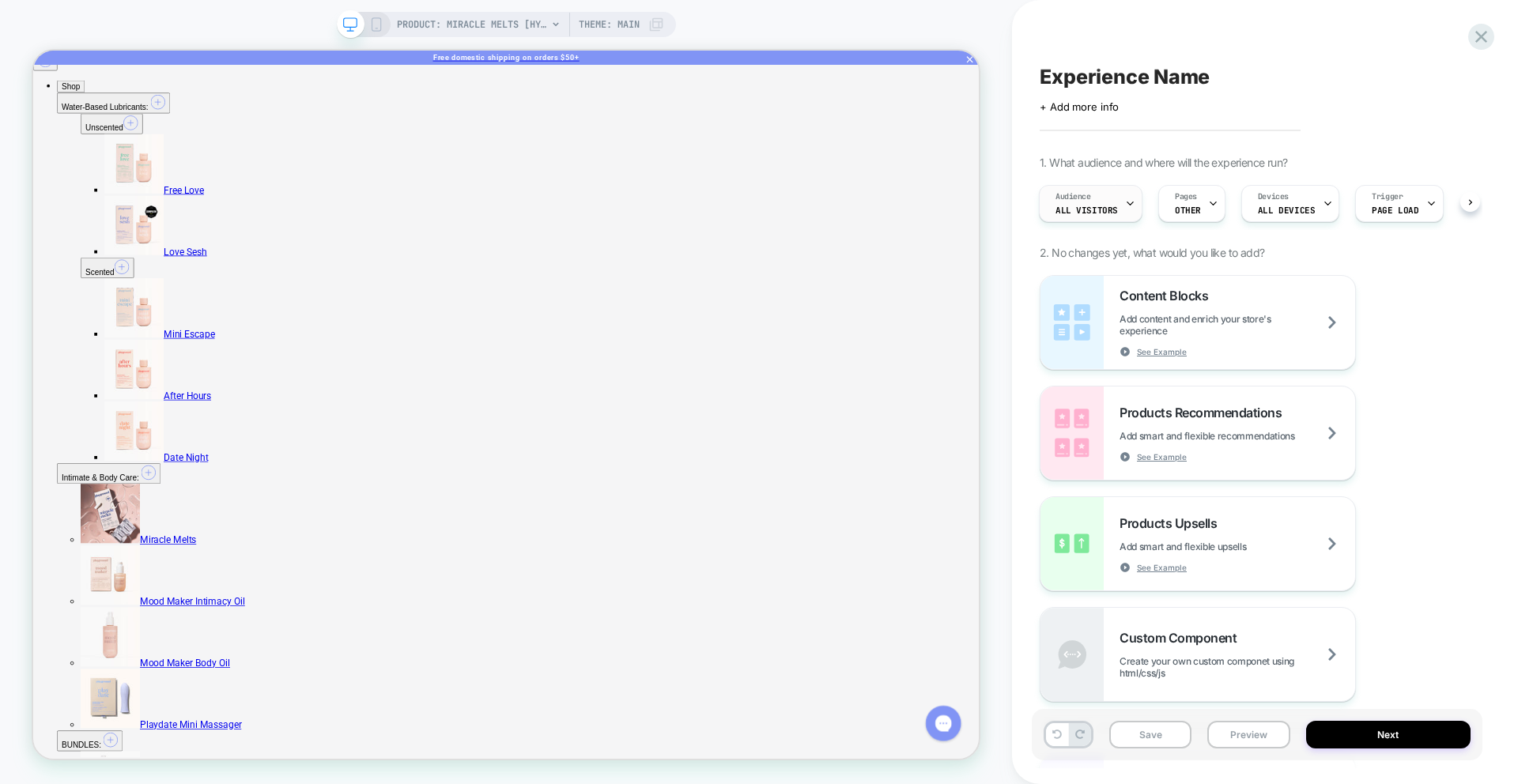
click at [1093, 202] on div "Audience All Visitors" at bounding box center [1086, 203] width 94 height 35
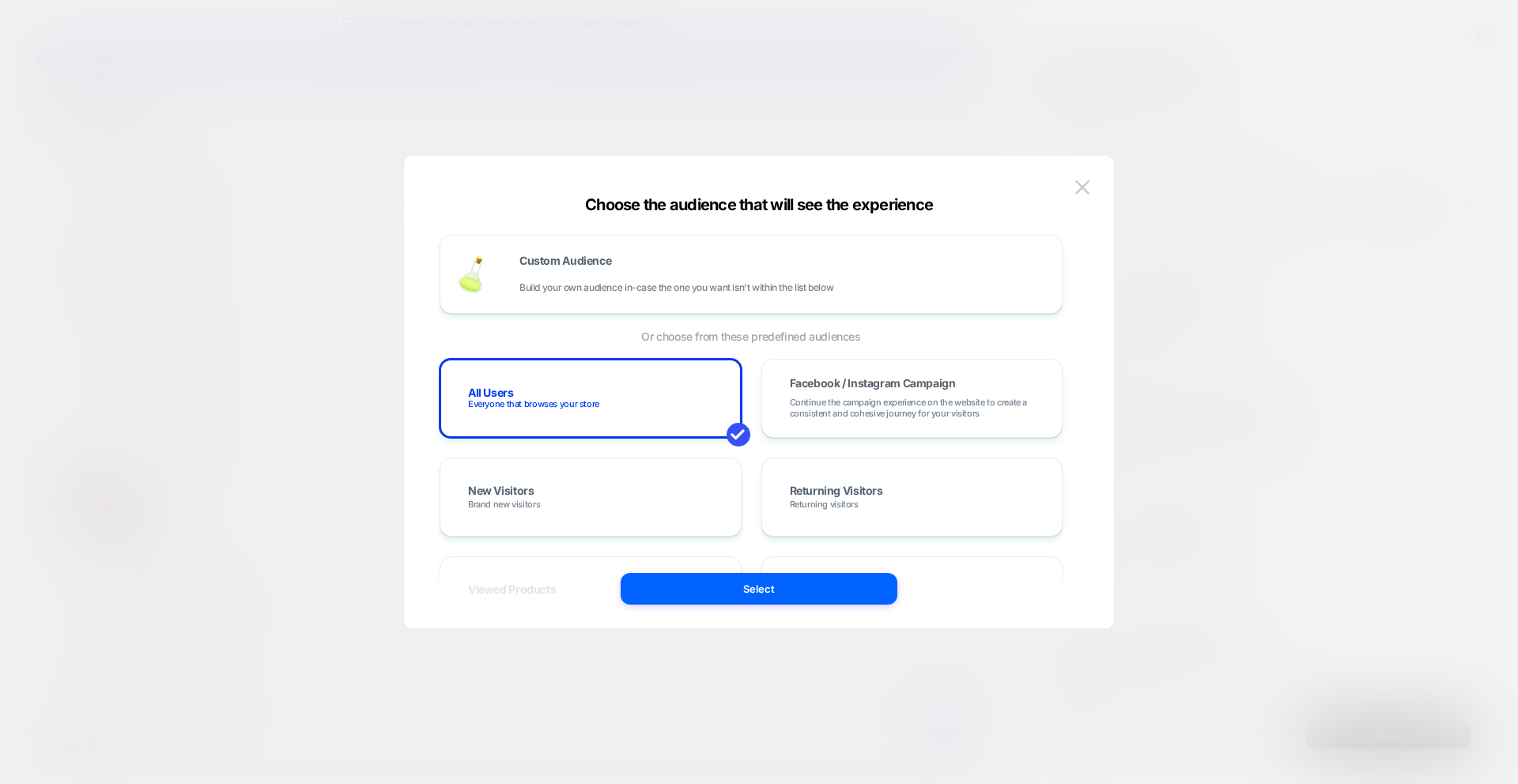
click at [1120, 145] on div at bounding box center [759, 392] width 1518 height 784
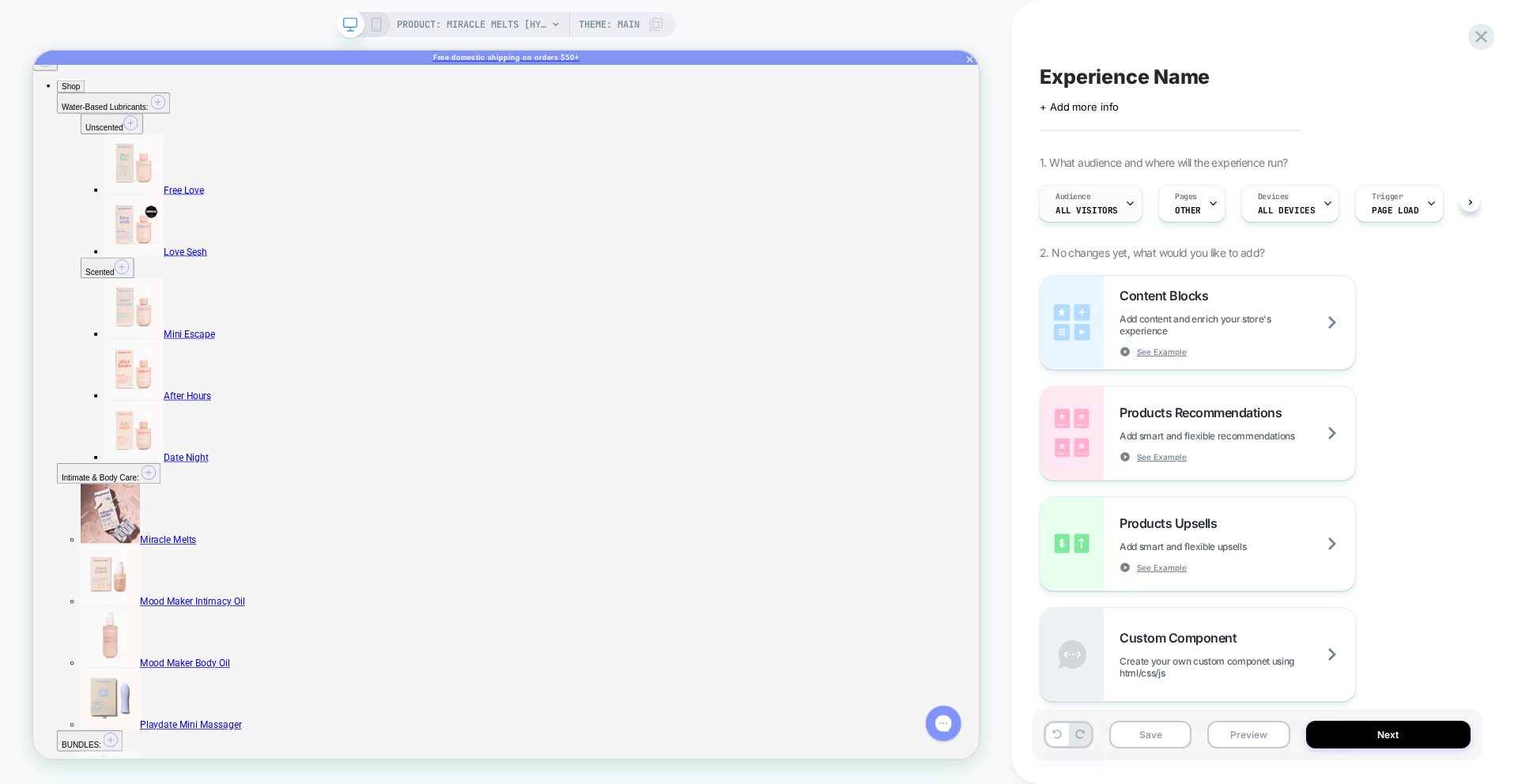
click at [1088, 210] on span "All Visitors" at bounding box center [1087, 210] width 62 height 11
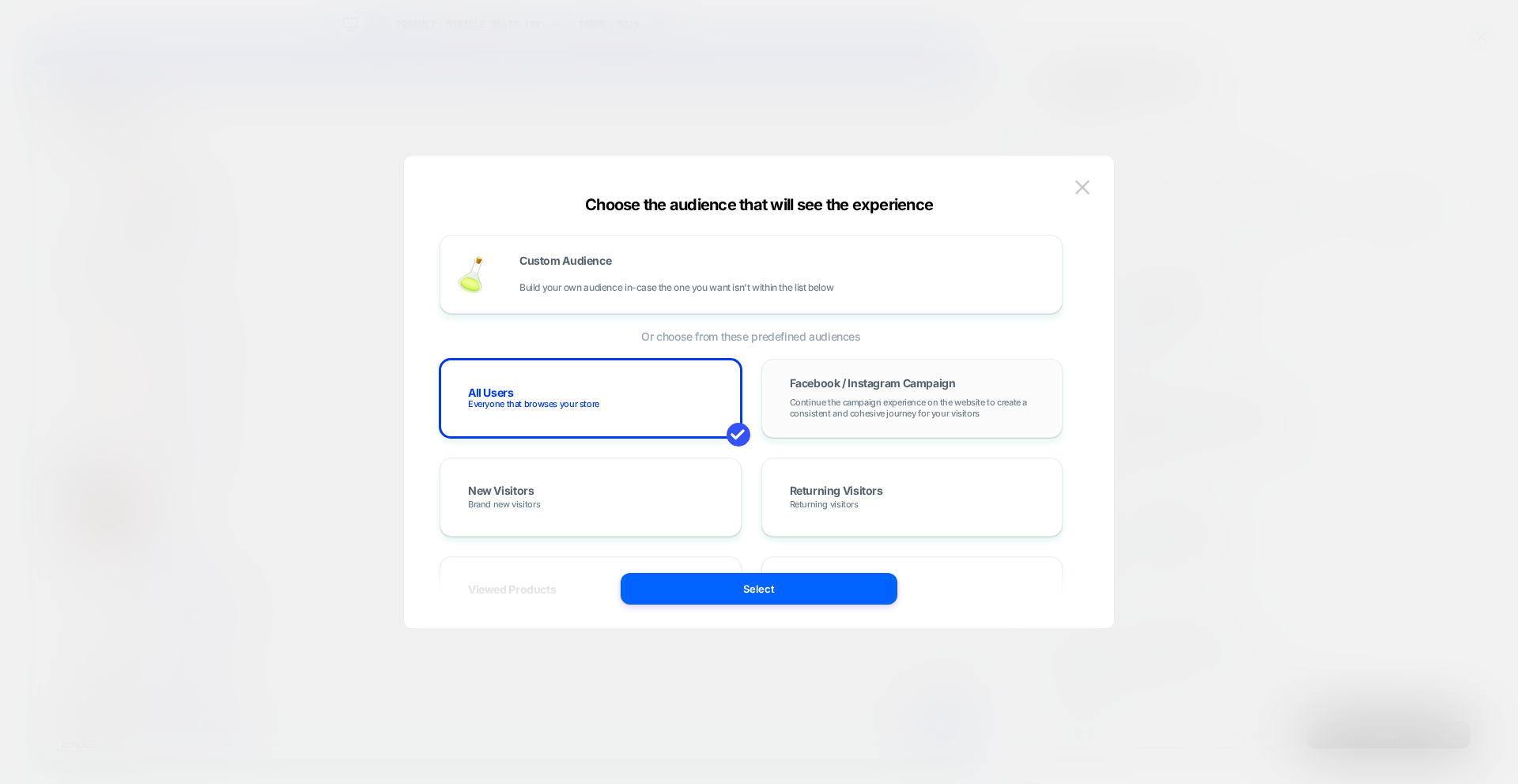
scroll to position [25, 0]
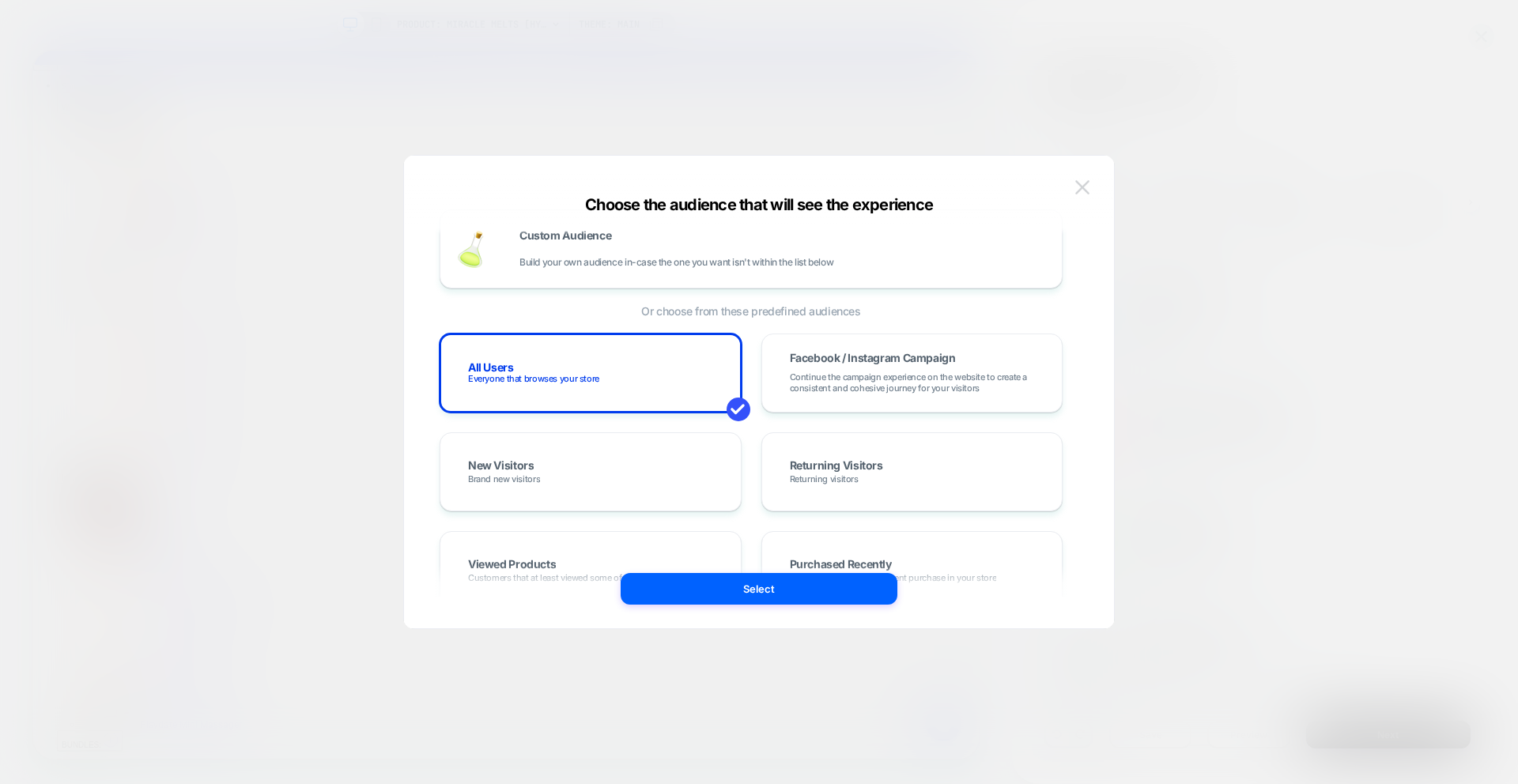
click at [1084, 186] on img at bounding box center [1082, 187] width 14 height 14
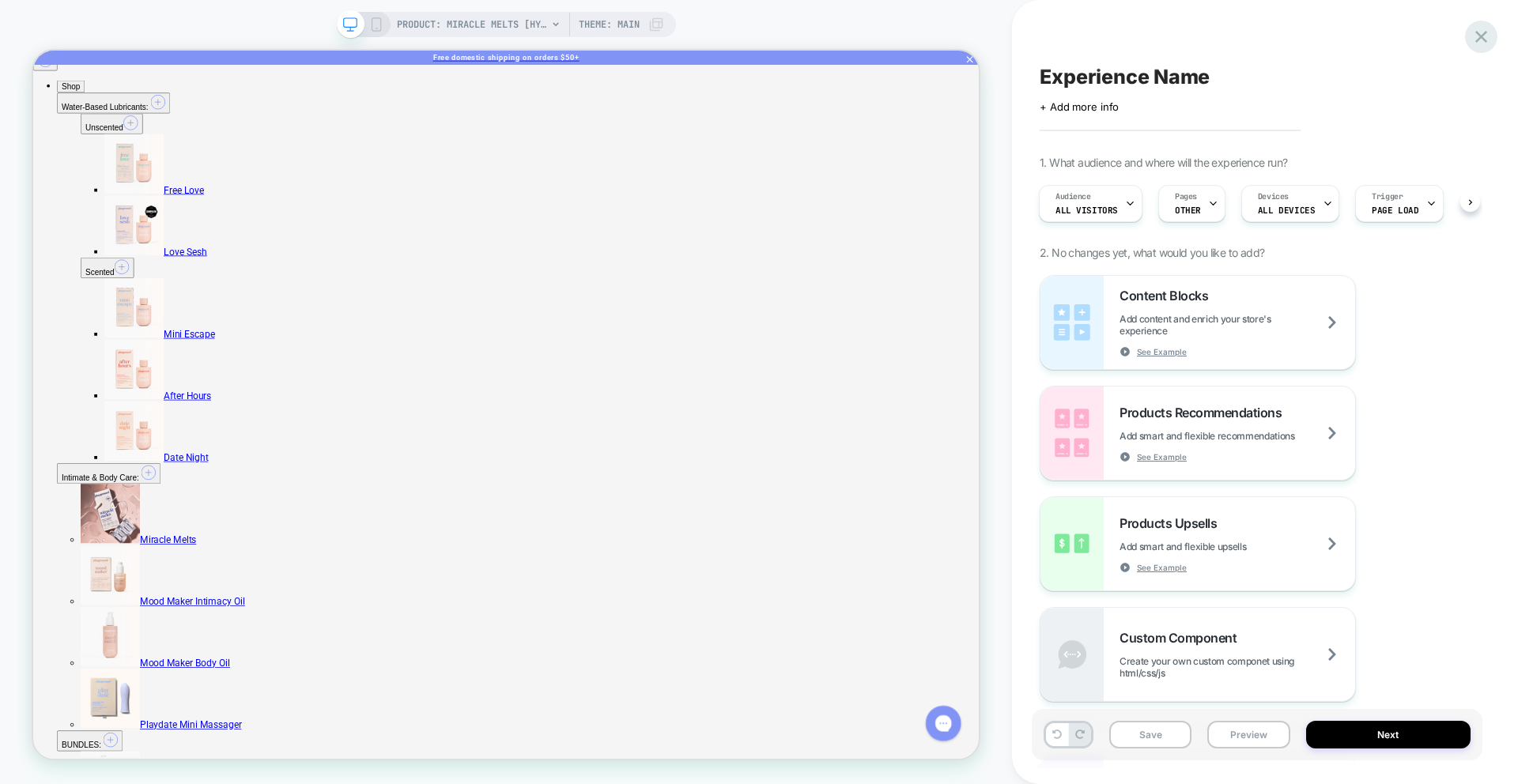
click at [1480, 30] on icon at bounding box center [1481, 36] width 22 height 22
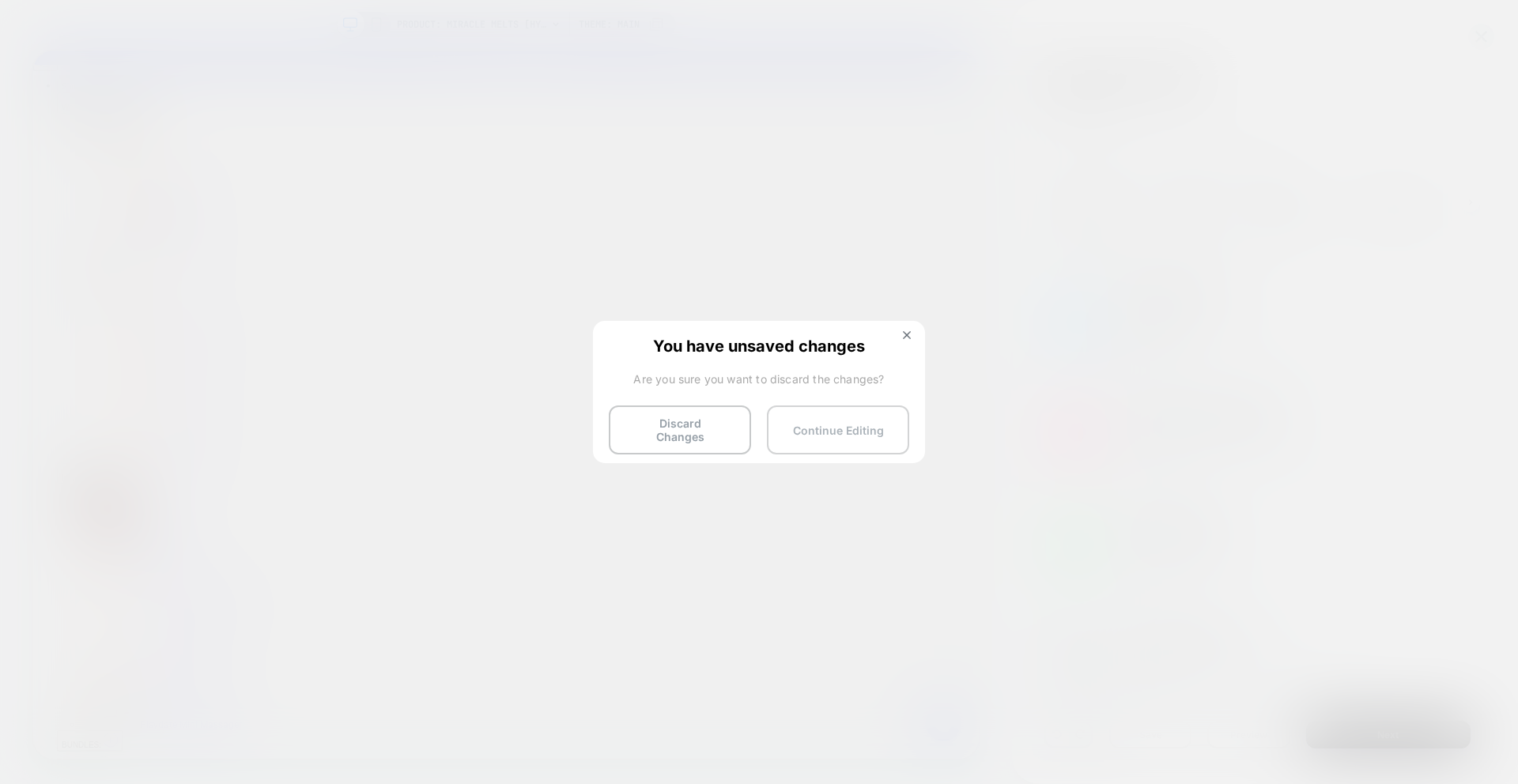
click at [800, 434] on button "Continue Editing" at bounding box center [837, 430] width 142 height 49
